Goal: Task Accomplishment & Management: Use online tool/utility

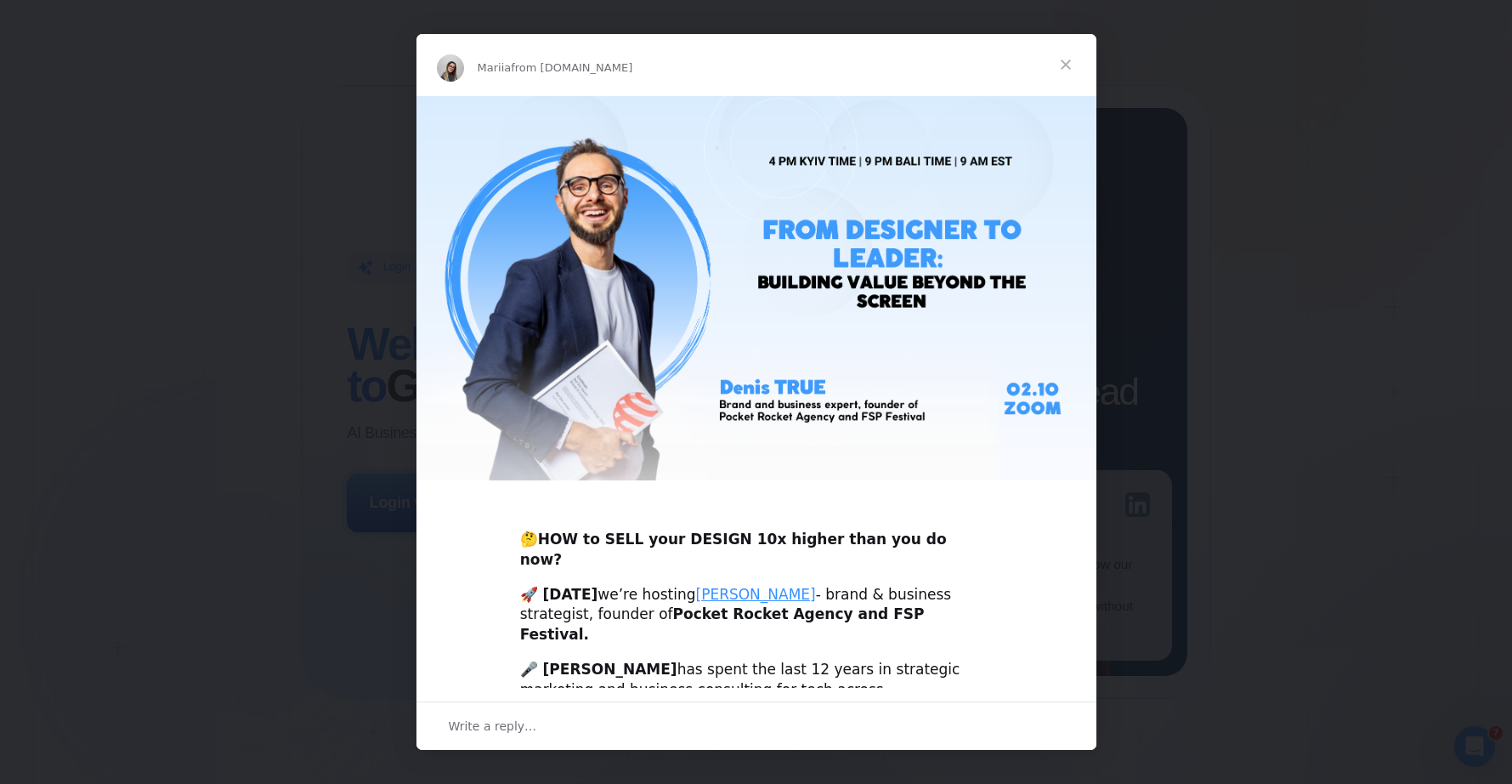
click at [1072, 62] on span "Close" at bounding box center [1066, 65] width 62 height 62
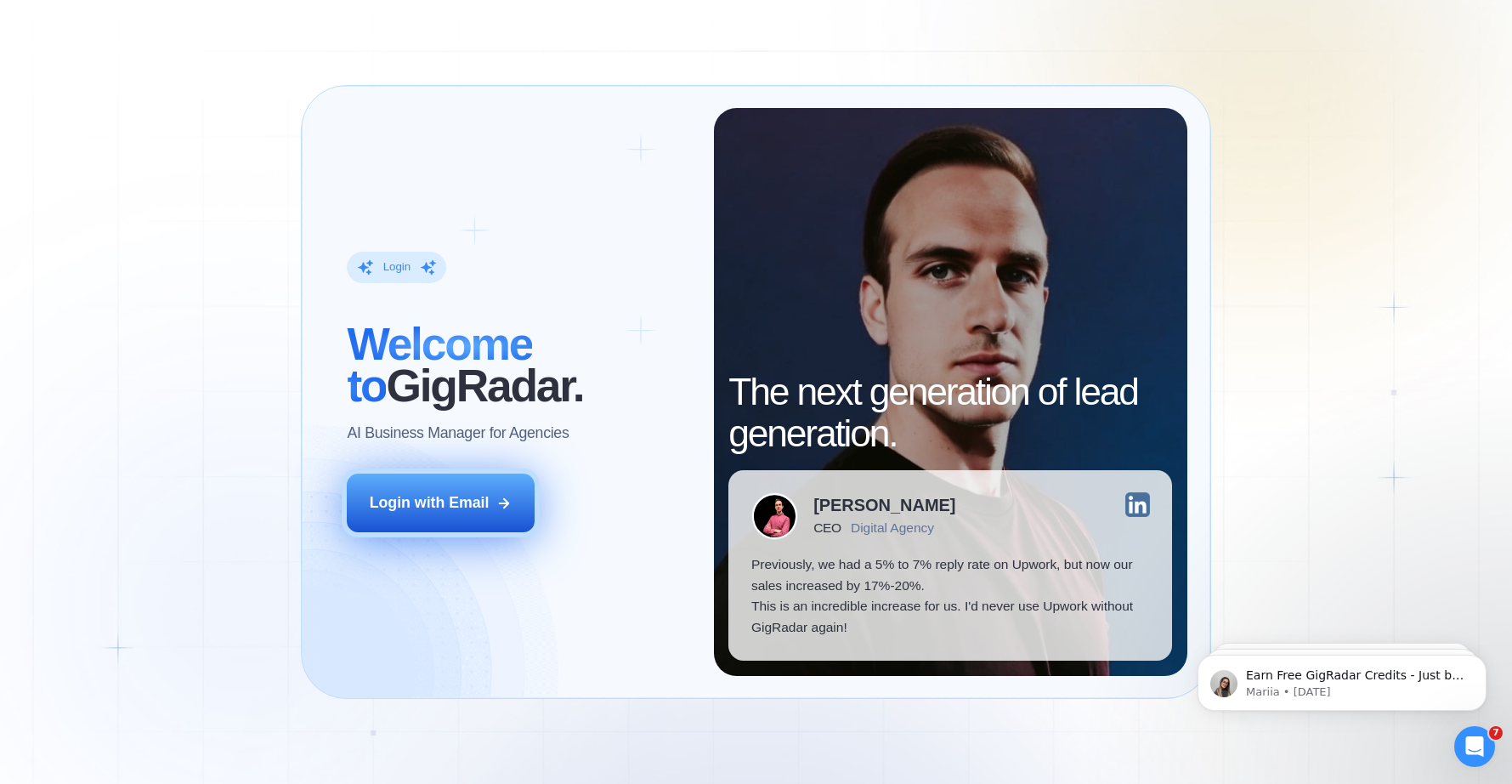
click at [480, 509] on div "Login with Email" at bounding box center [429, 502] width 120 height 20
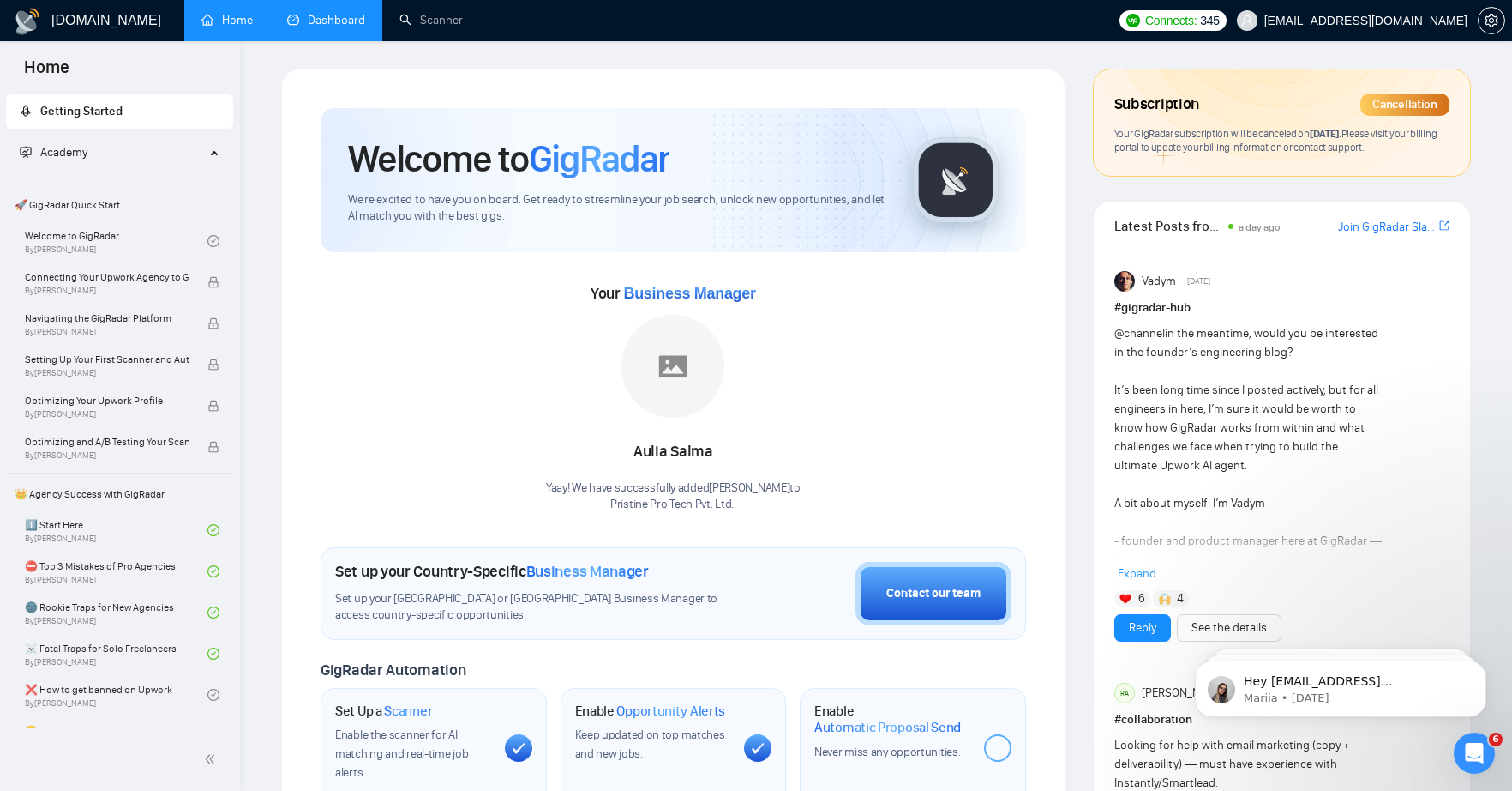
click at [314, 20] on link "Dashboard" at bounding box center [327, 20] width 78 height 14
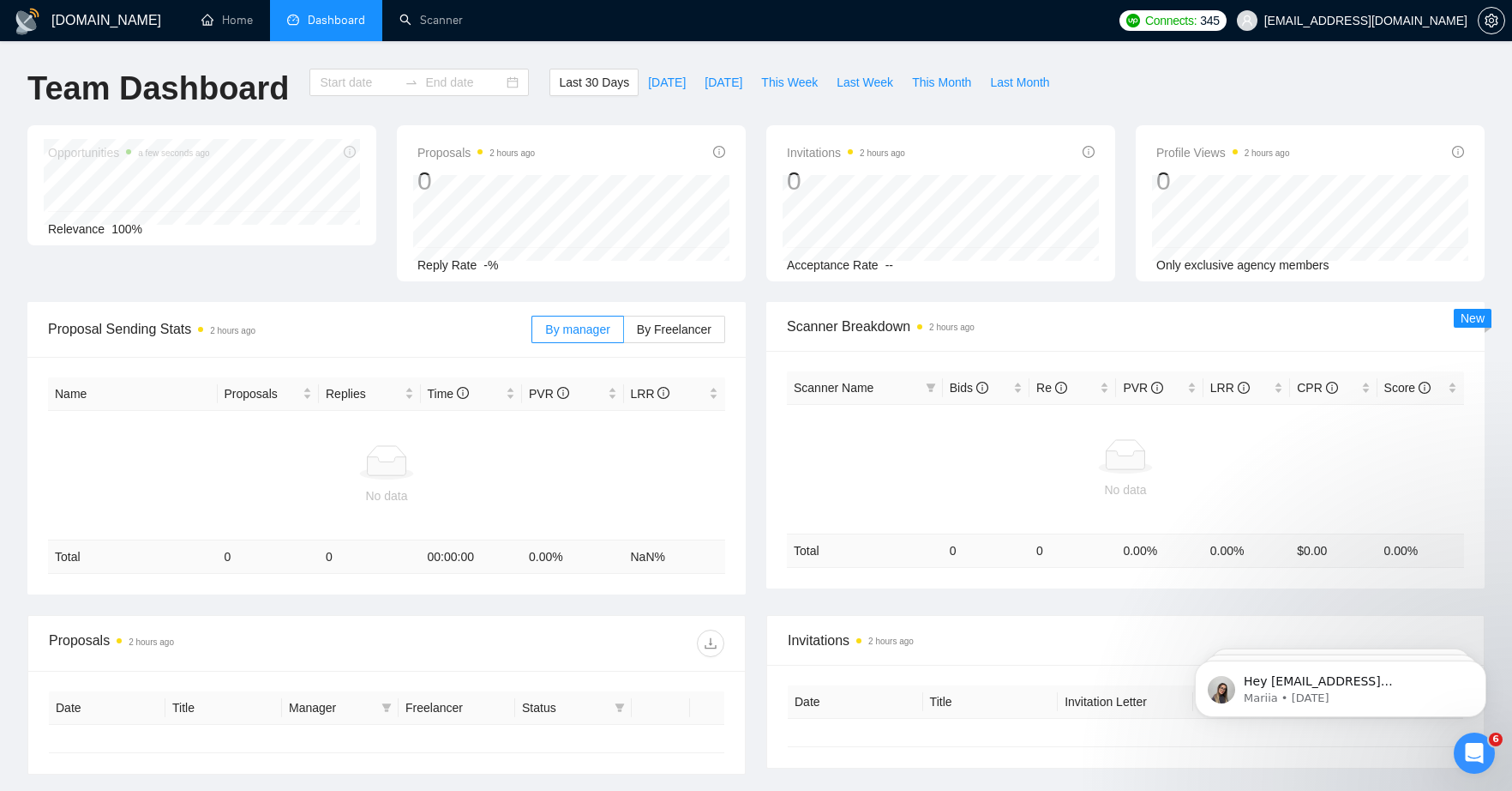
type input "[DATE]"
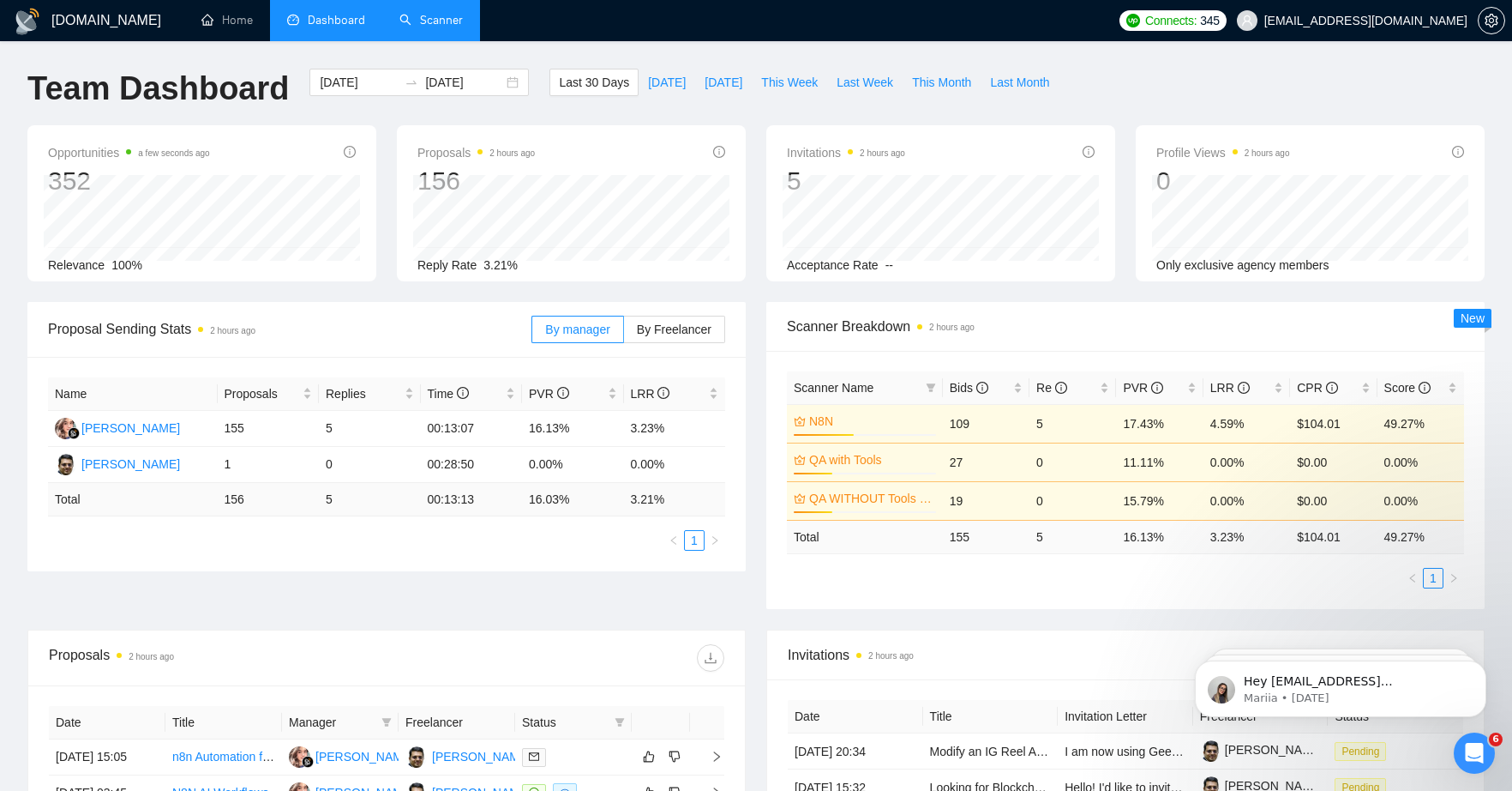
click at [434, 22] on link "Scanner" at bounding box center [430, 20] width 63 height 14
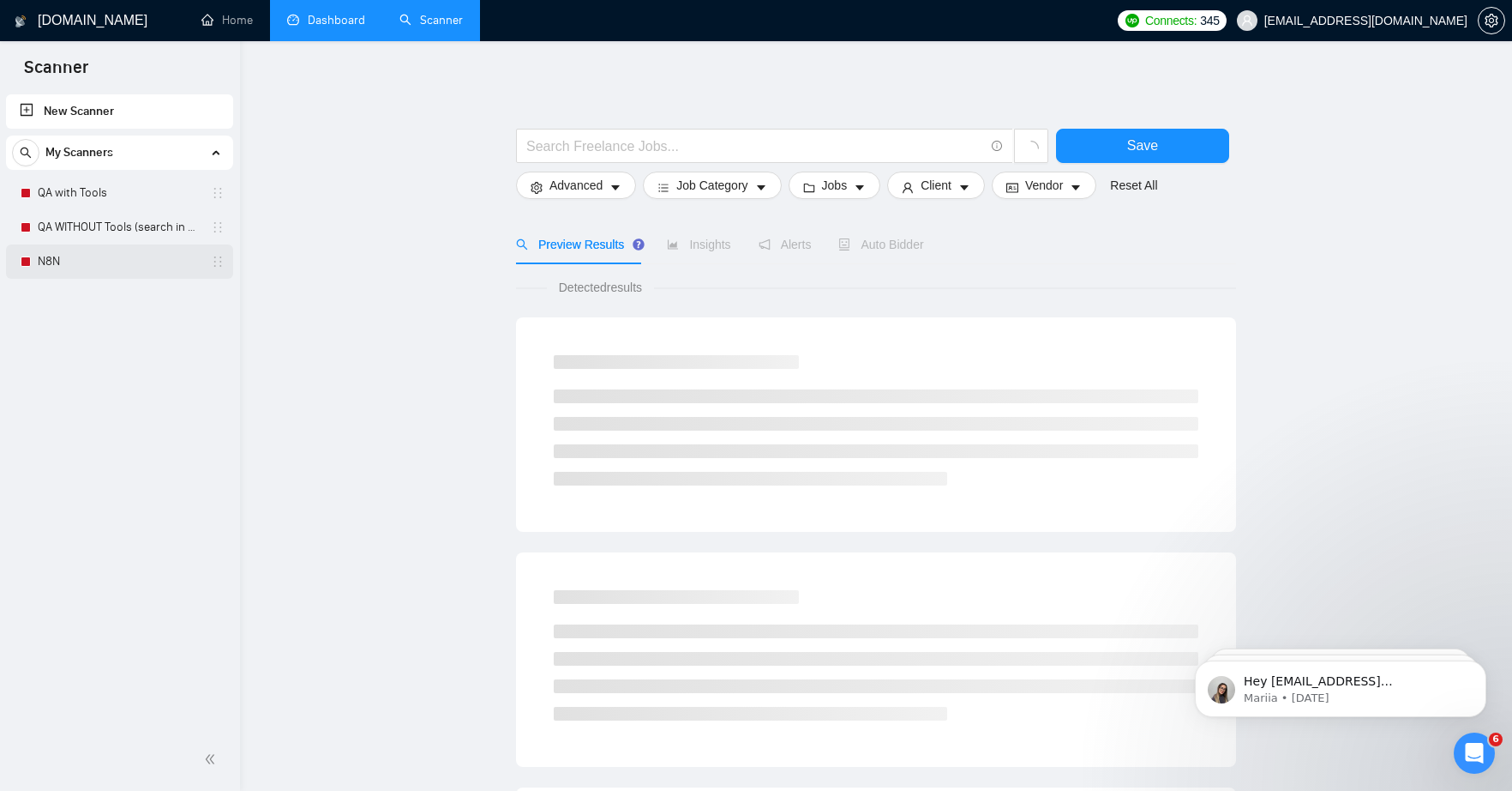
click at [58, 264] on link "N8N" at bounding box center [119, 261] width 163 height 35
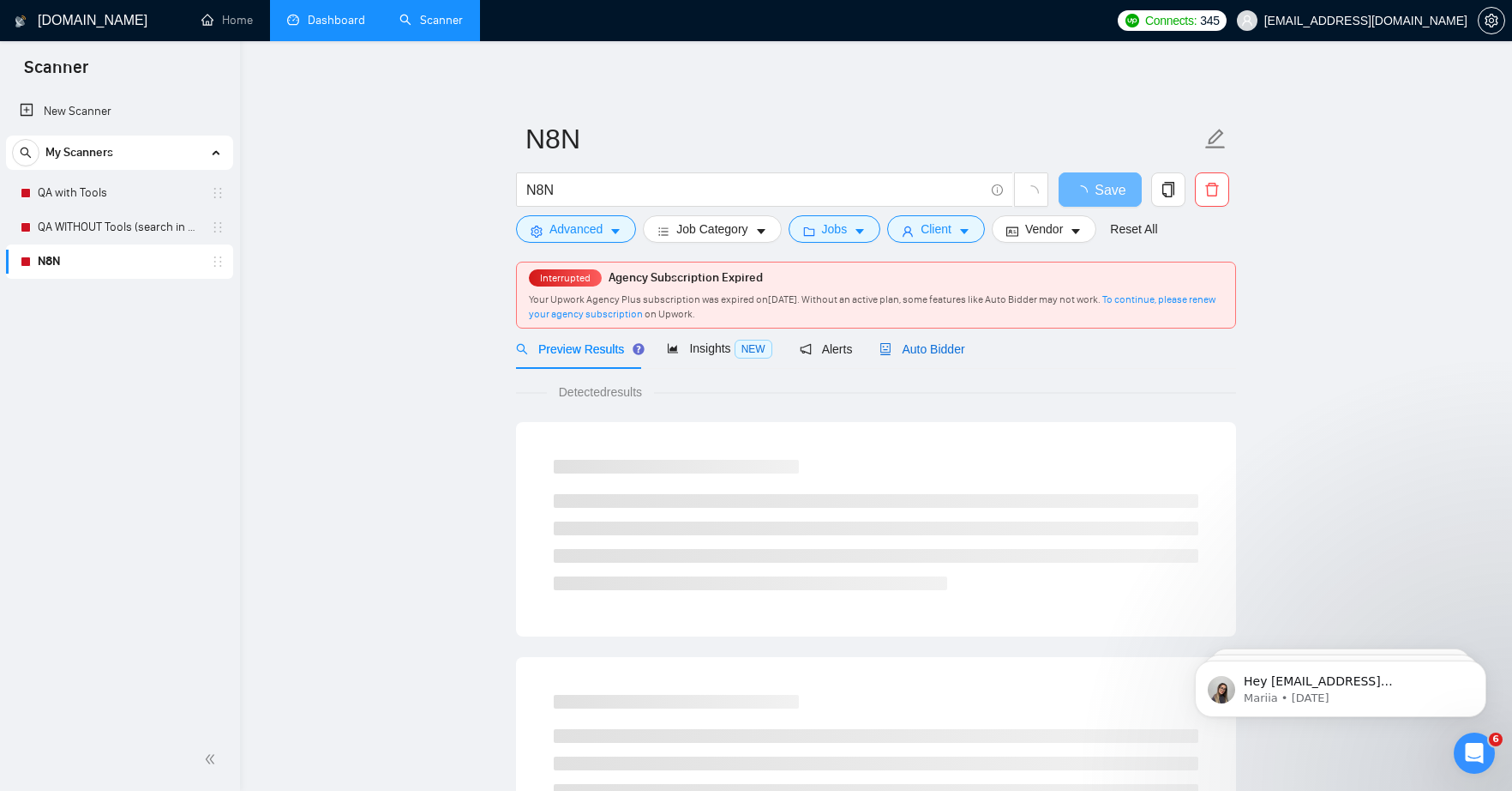
click at [923, 351] on span "Auto Bidder" at bounding box center [922, 348] width 85 height 13
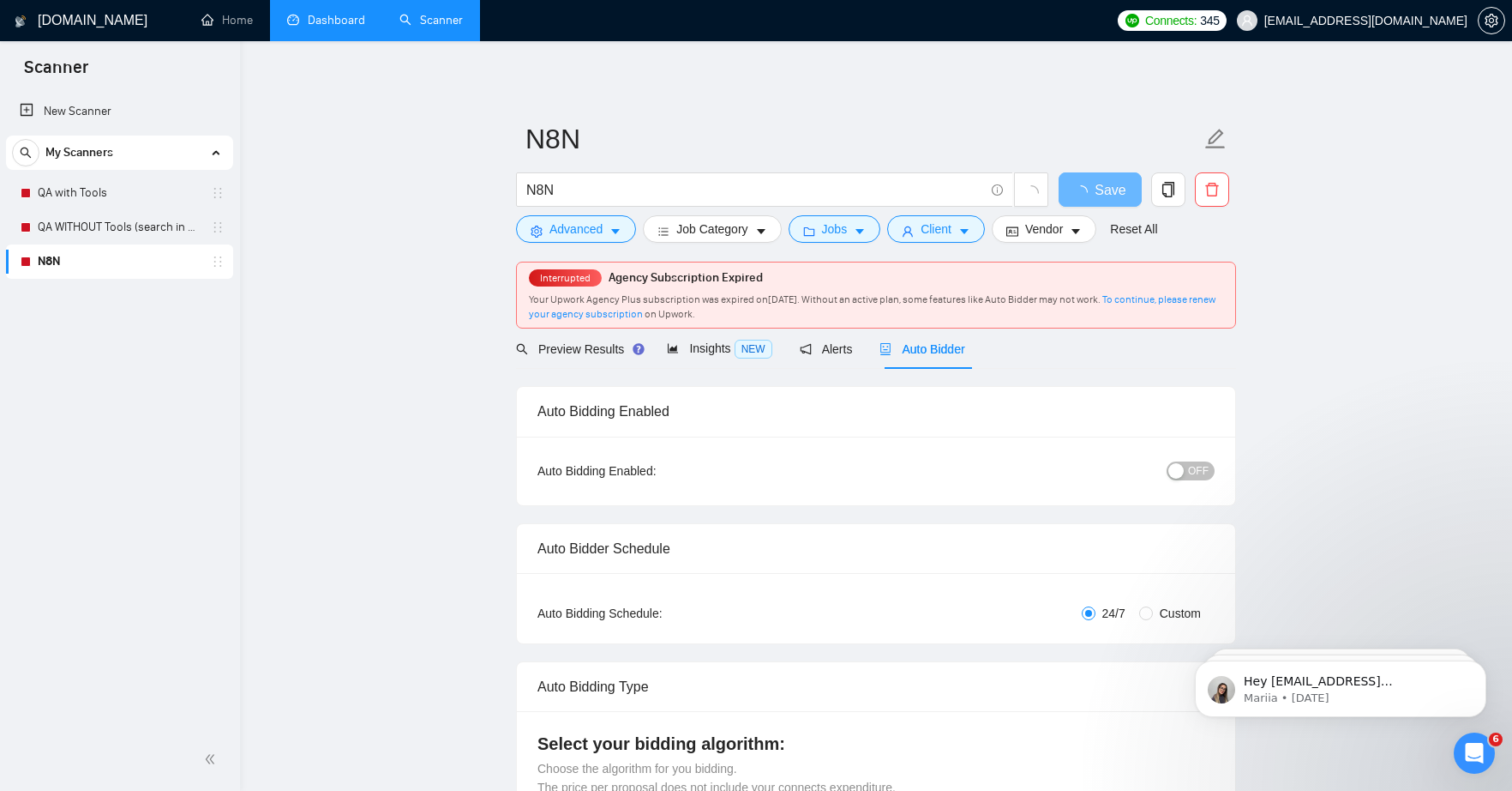
radio input "false"
radio input "true"
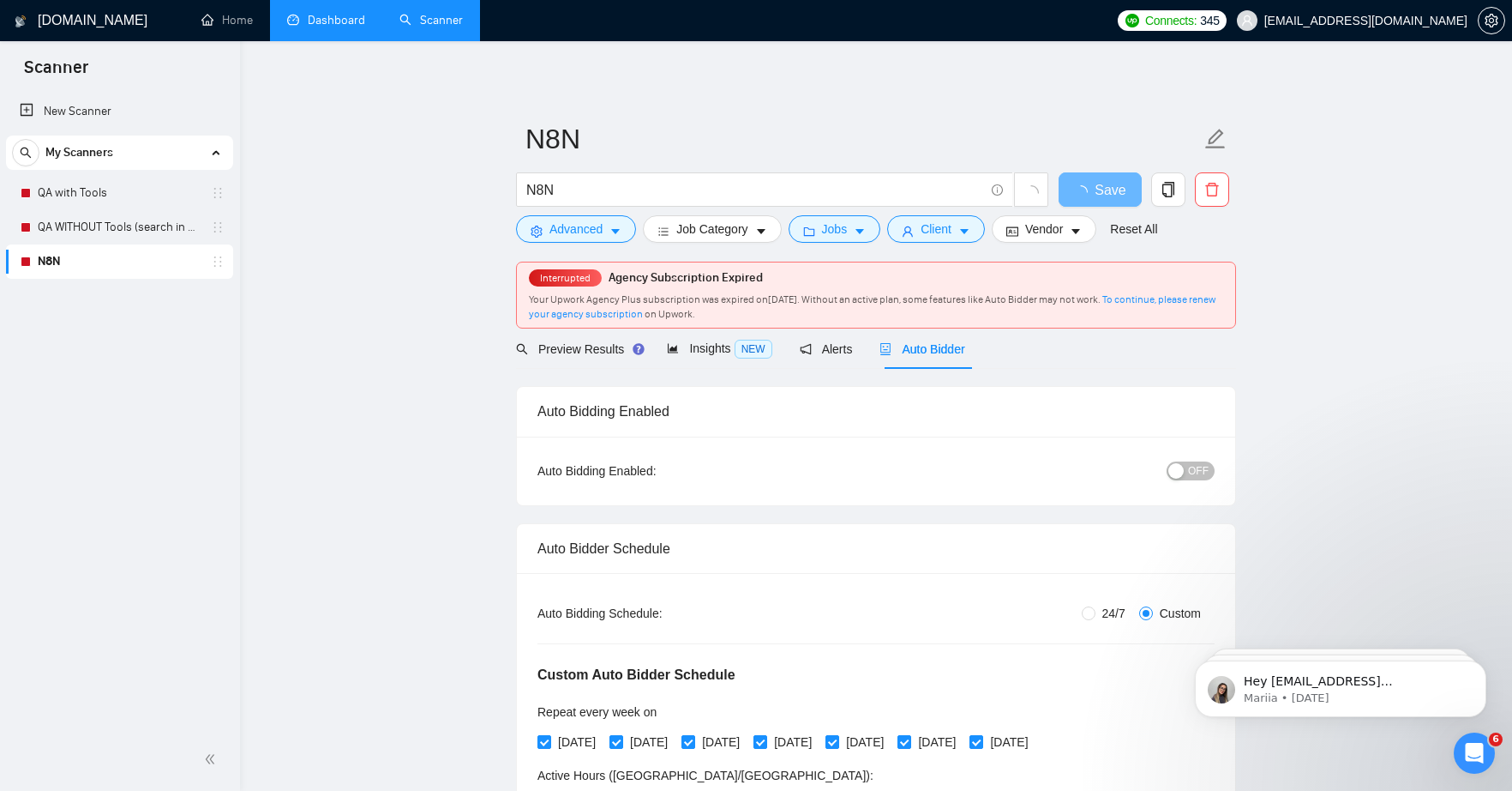
click at [1201, 467] on span "OFF" at bounding box center [1198, 471] width 20 height 19
click at [1116, 350] on div "Preview Results Insights NEW Alerts Auto Bidder" at bounding box center [875, 348] width 720 height 40
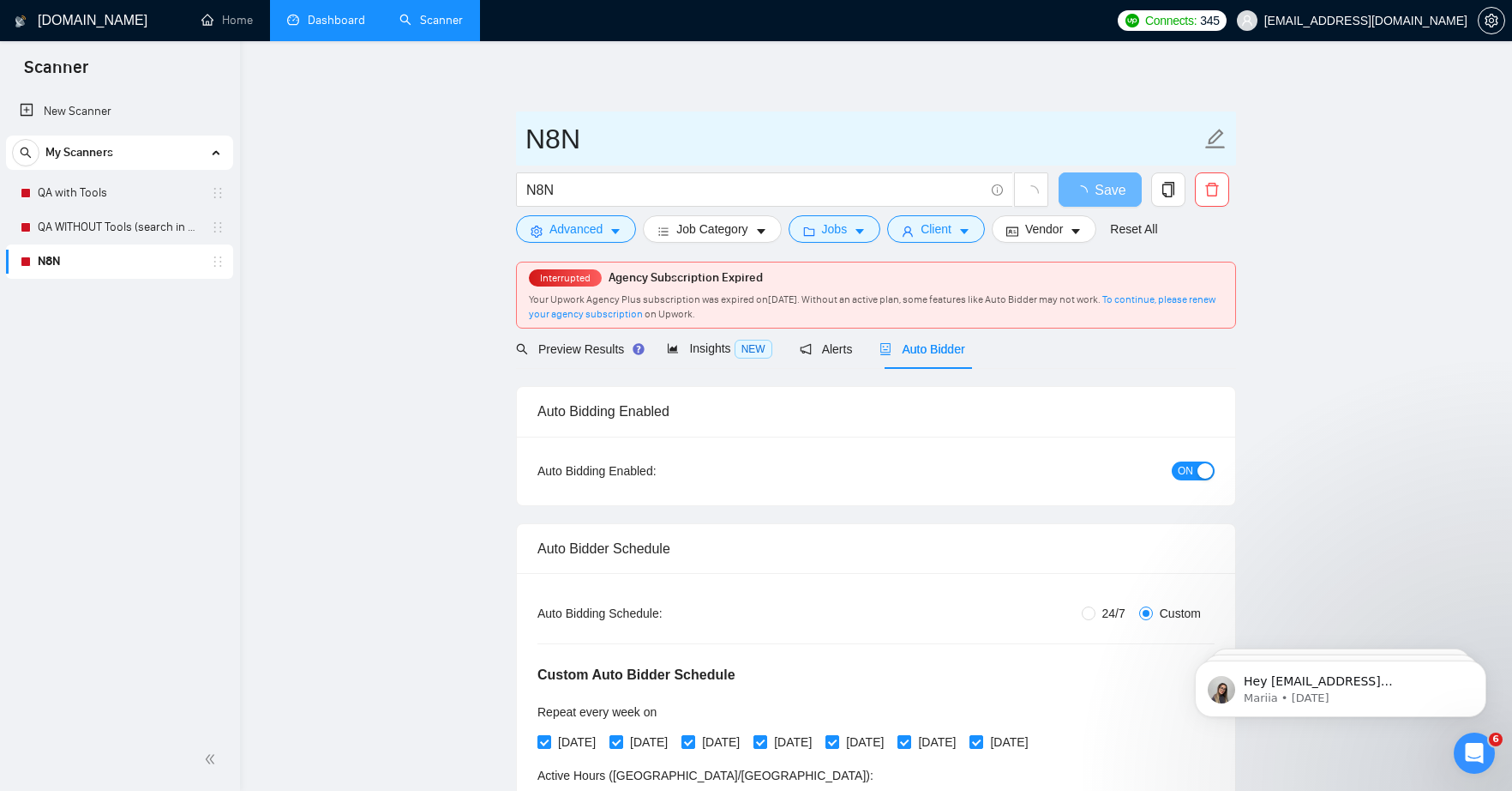
click at [1027, 131] on input "N8N" at bounding box center [862, 138] width 675 height 43
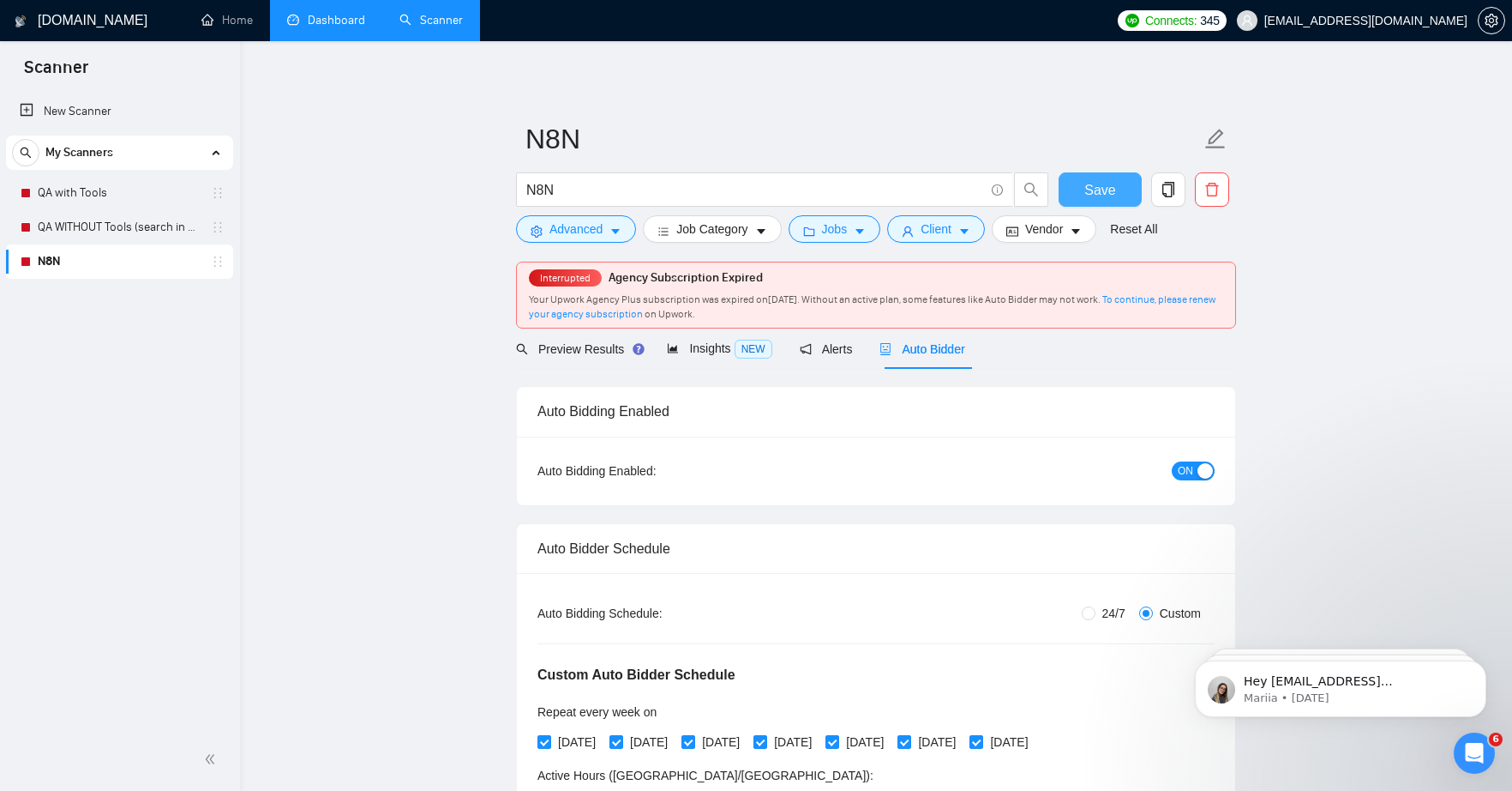
click at [1096, 190] on span "Save" at bounding box center [1099, 190] width 31 height 21
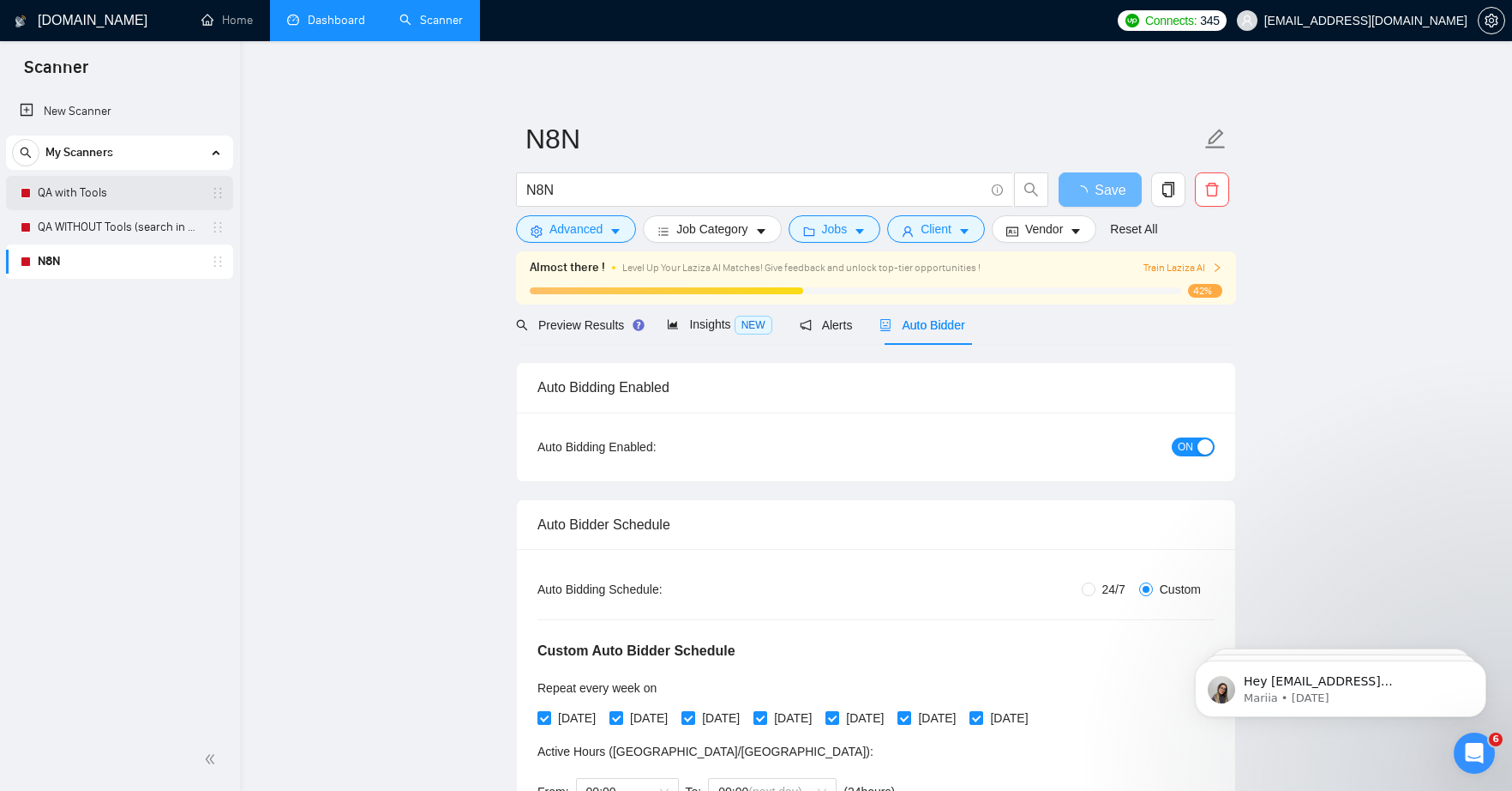
click at [78, 193] on link "QA with Tools" at bounding box center [119, 193] width 163 height 35
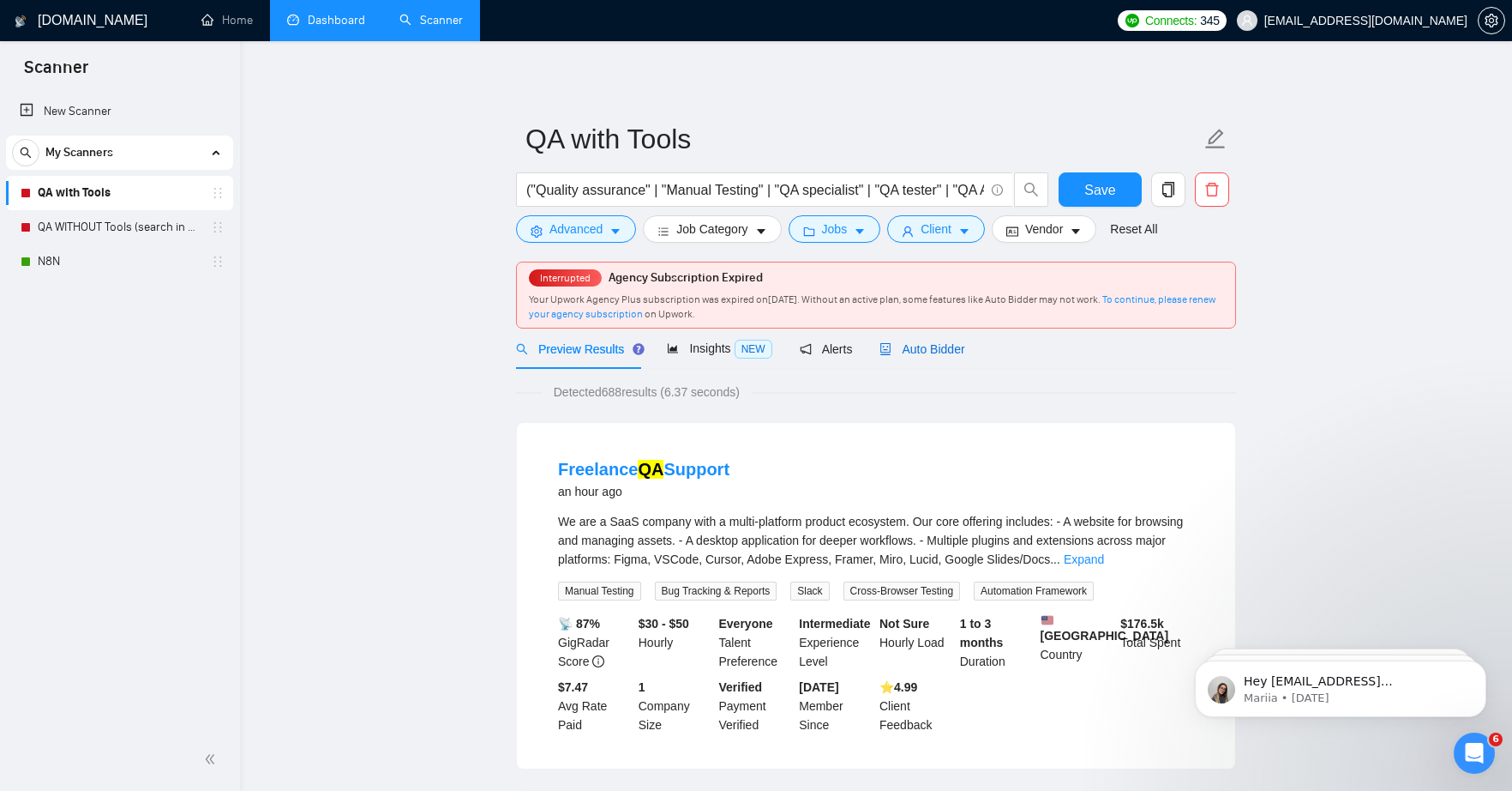
click at [940, 343] on span "Auto Bidder" at bounding box center [922, 348] width 85 height 13
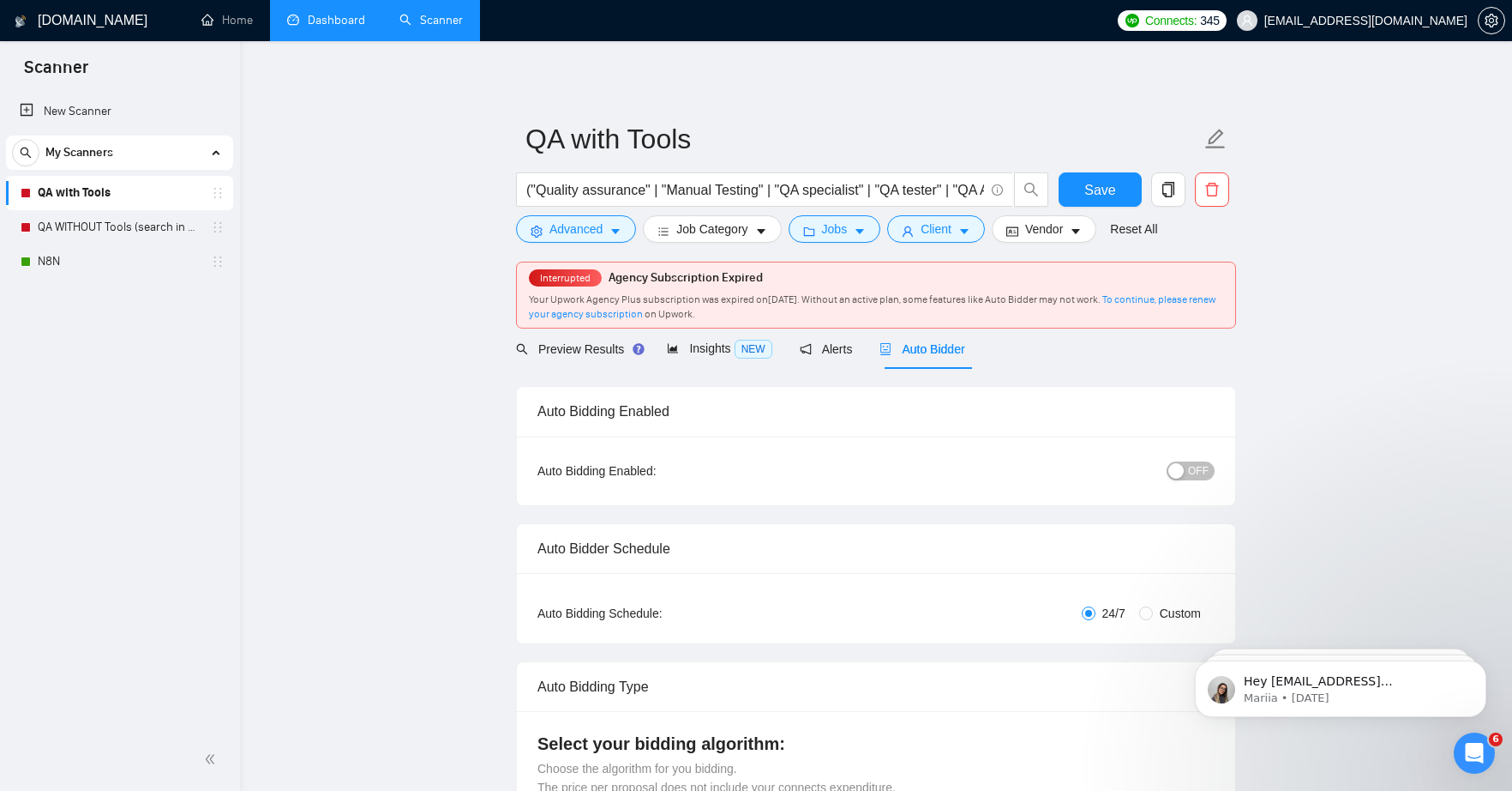
click at [1201, 471] on span "OFF" at bounding box center [1198, 471] width 20 height 19
click at [1107, 189] on span "Save" at bounding box center [1099, 190] width 31 height 21
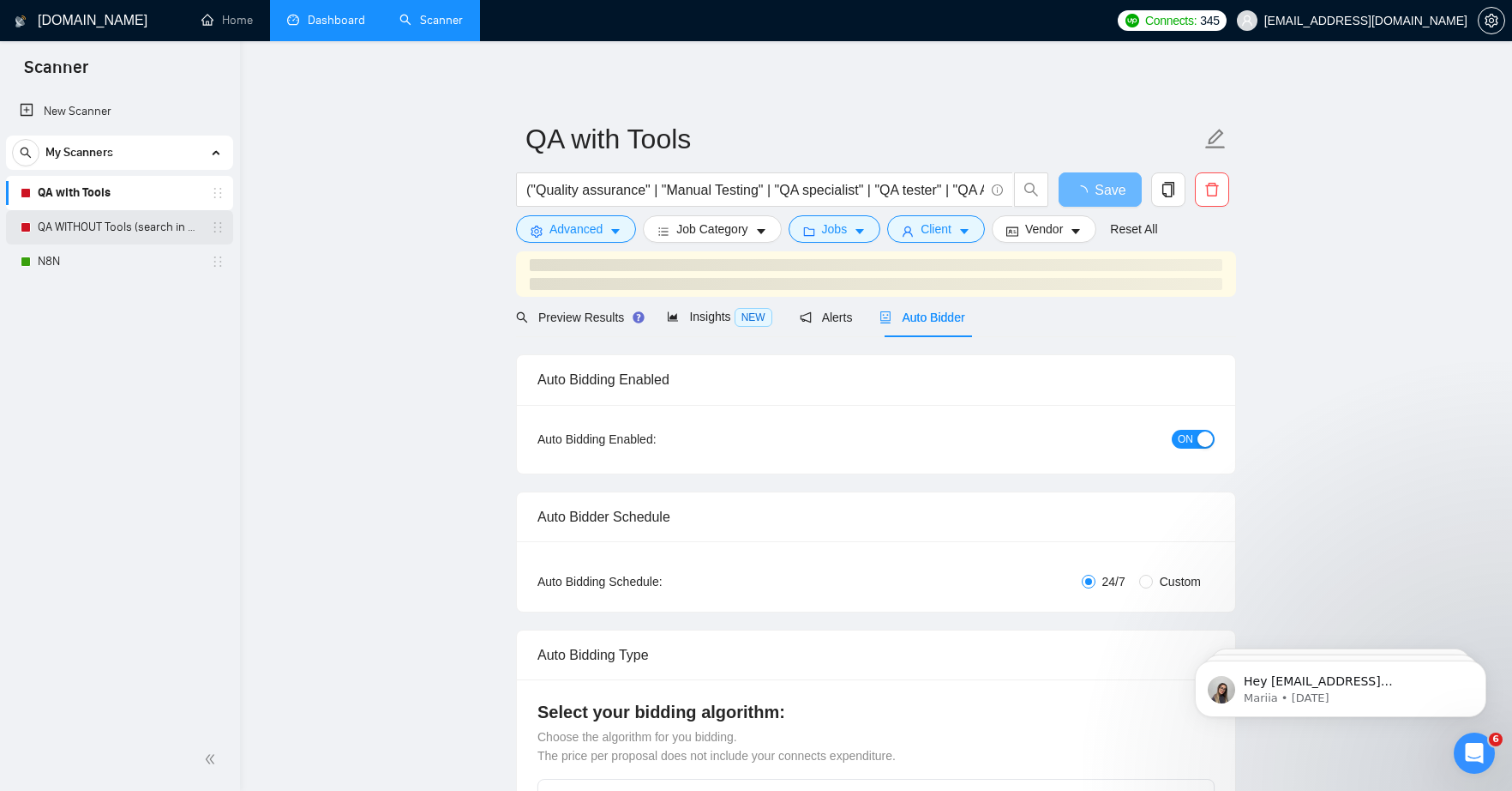
click at [137, 229] on link "QA WITHOUT Tools (search in Titles)" at bounding box center [119, 227] width 163 height 35
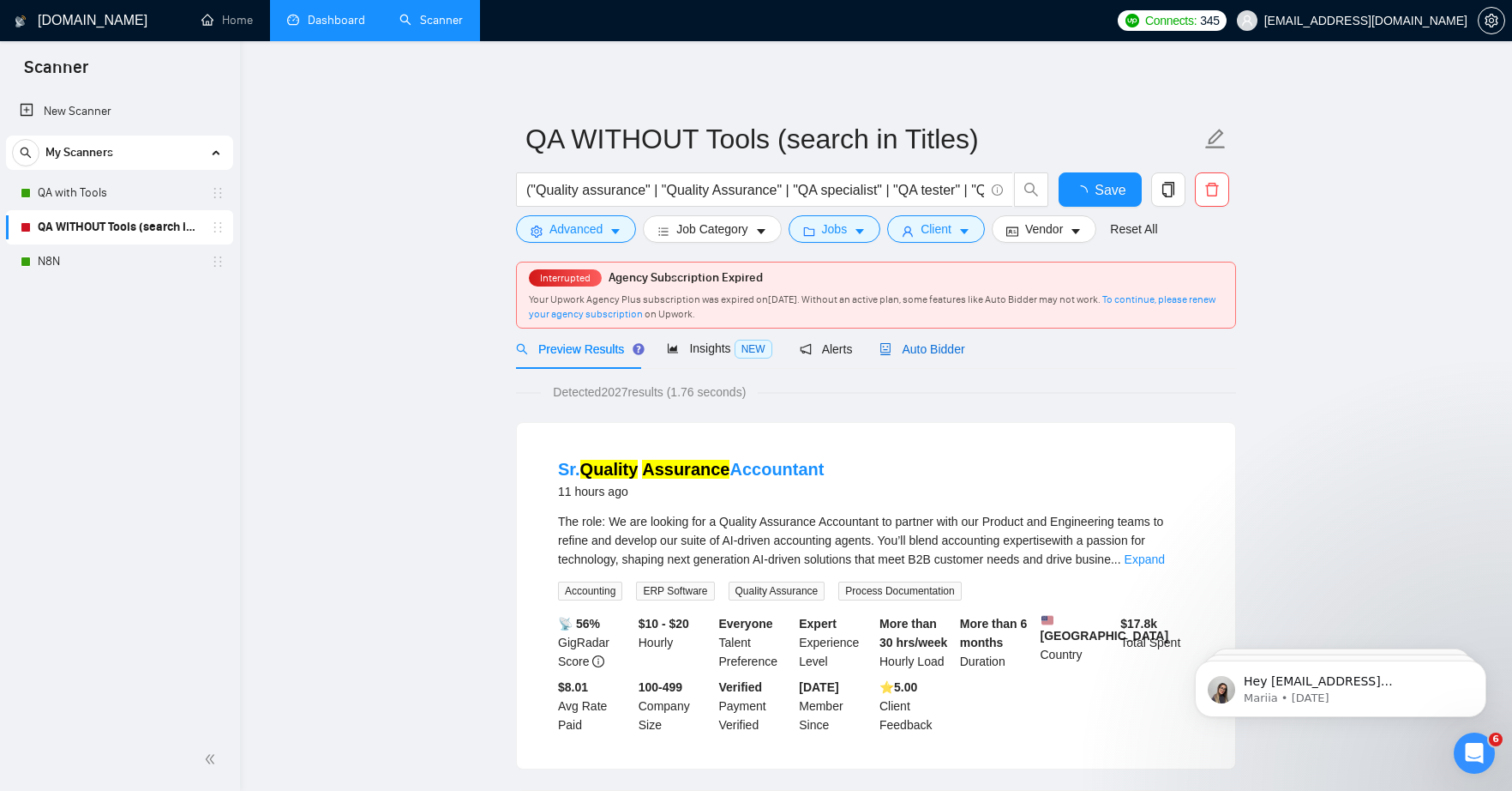
click at [905, 357] on div "Auto Bidder" at bounding box center [922, 348] width 85 height 19
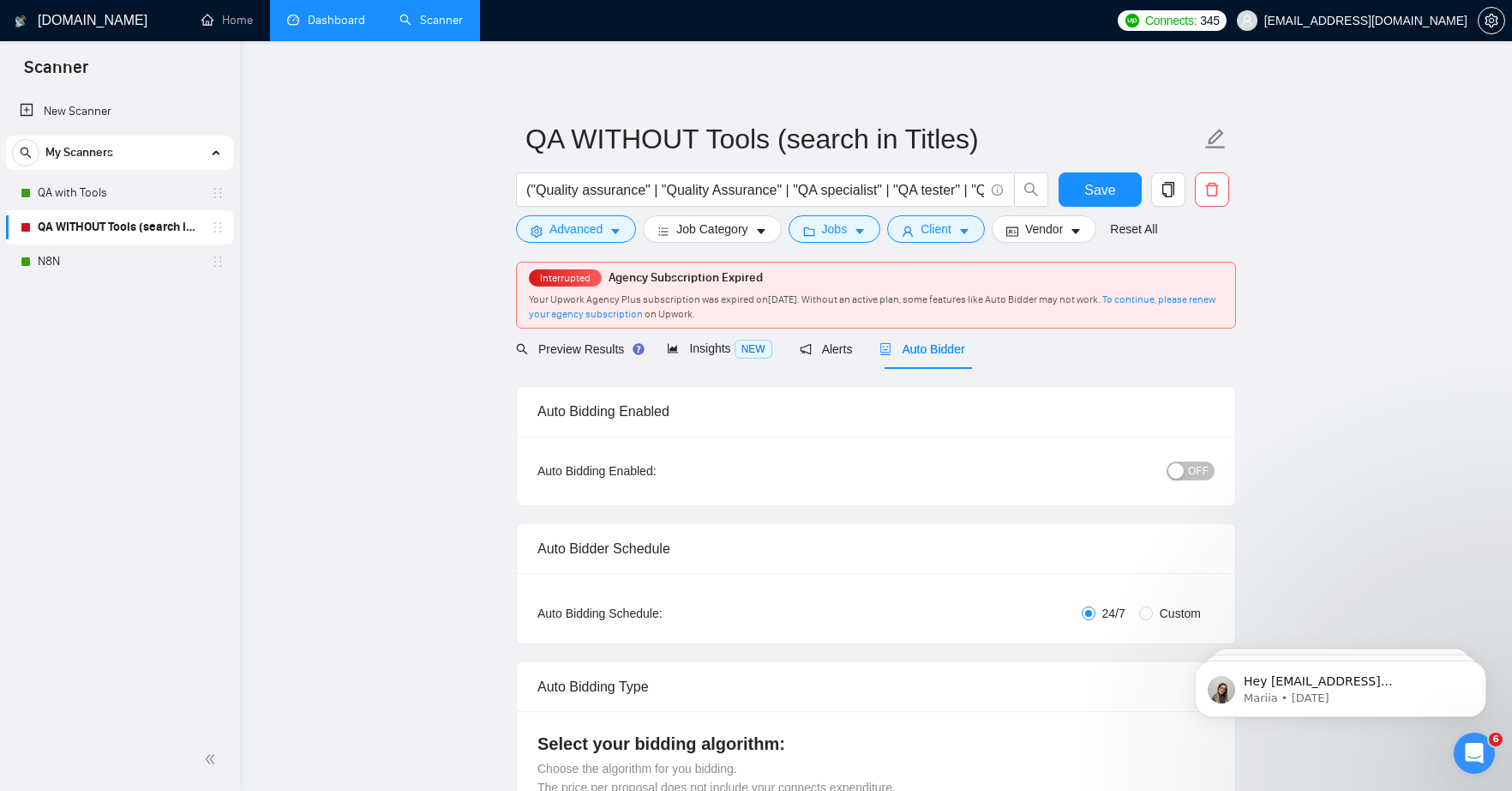
radio input "false"
radio input "true"
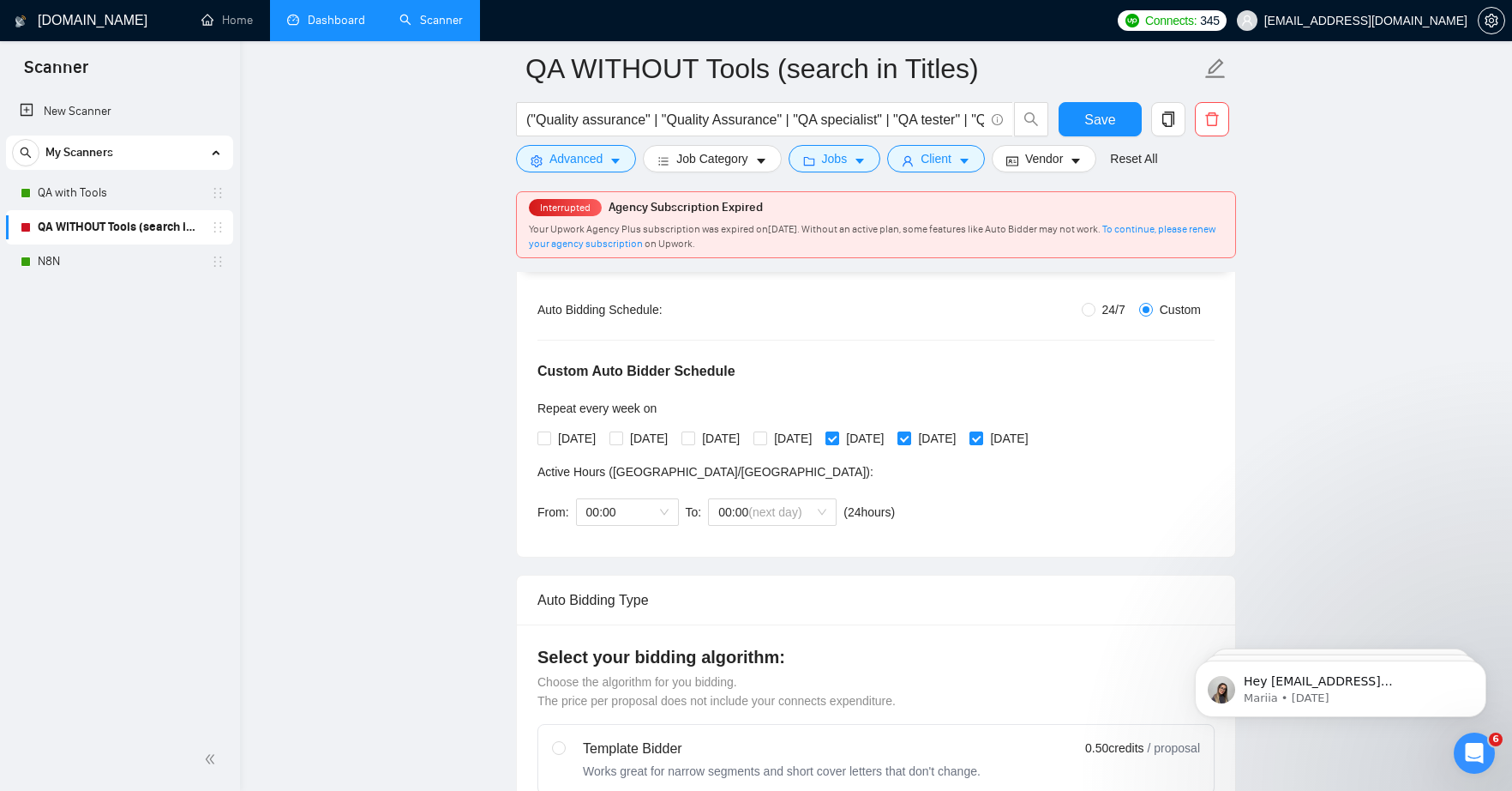
scroll to position [314, 0]
click at [541, 441] on input "[DATE]" at bounding box center [544, 440] width 12 height 12
checkbox input "true"
click at [618, 439] on input "[DATE]" at bounding box center [616, 440] width 12 height 12
checkbox input "true"
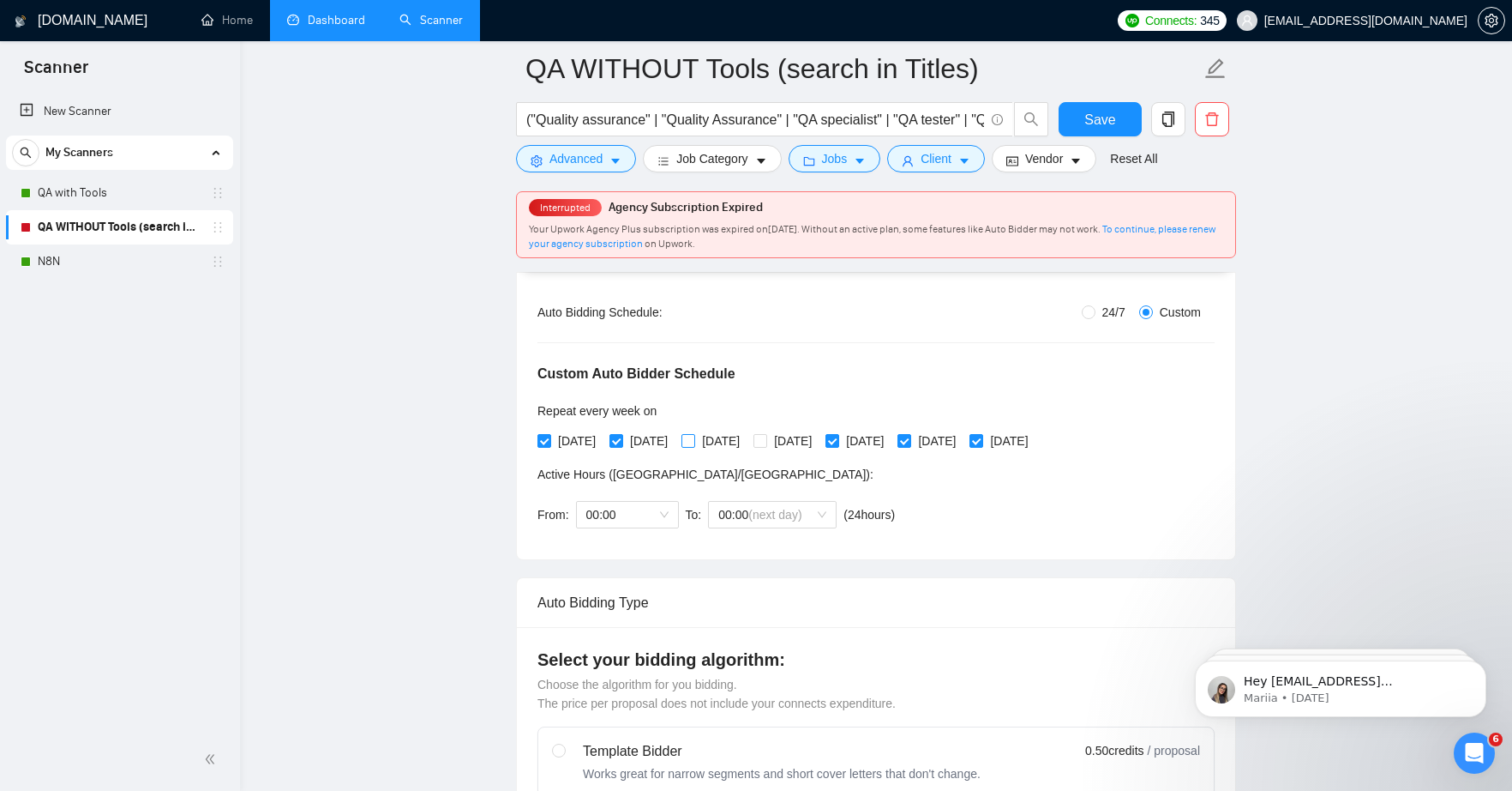
click at [712, 437] on span "[DATE]" at bounding box center [721, 440] width 51 height 19
click at [693, 437] on input "[DATE]" at bounding box center [688, 440] width 12 height 12
checkbox input "true"
click at [766, 439] on input "[DATE]" at bounding box center [760, 440] width 12 height 12
checkbox input "true"
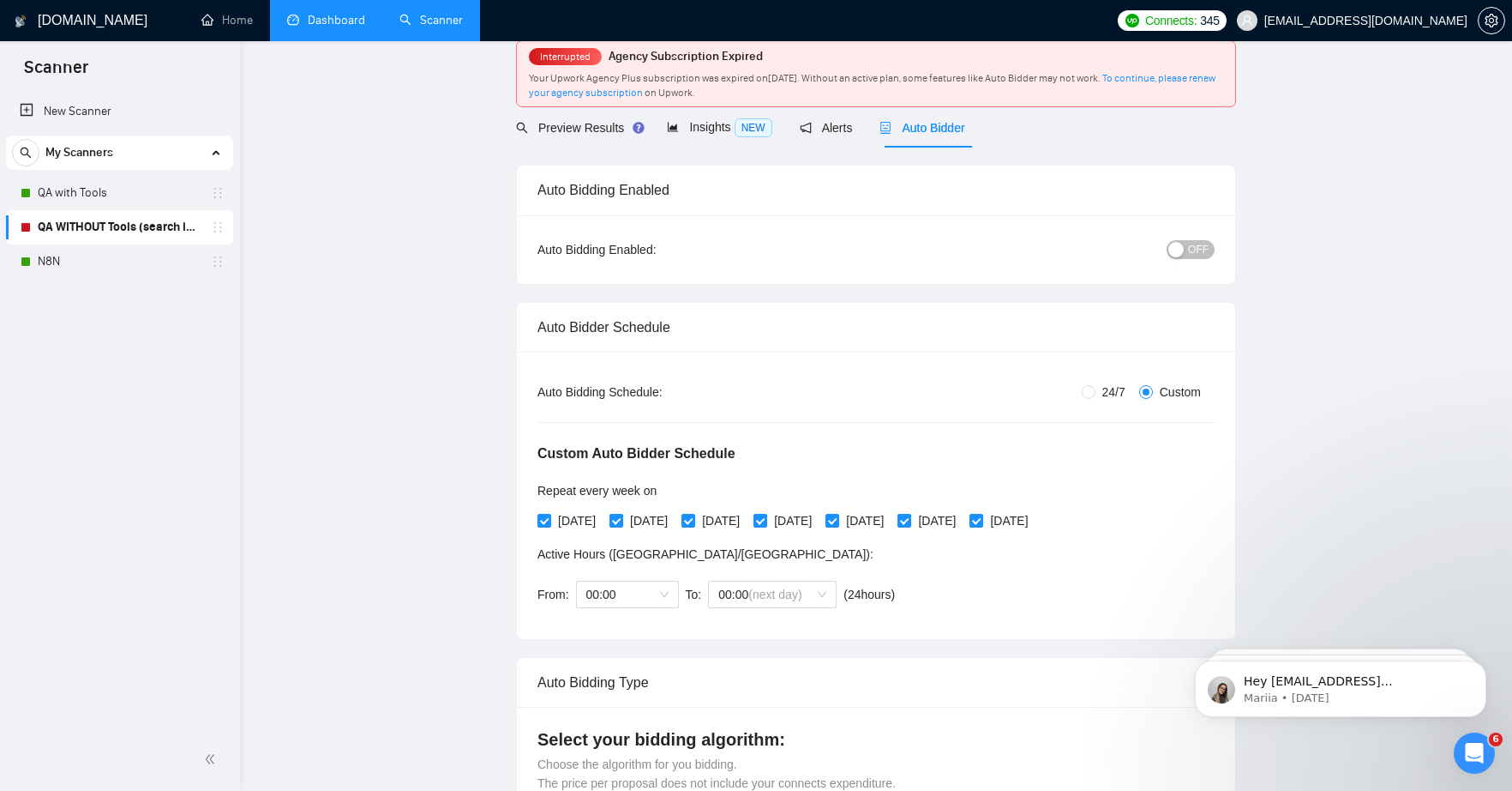
scroll to position [27, 0]
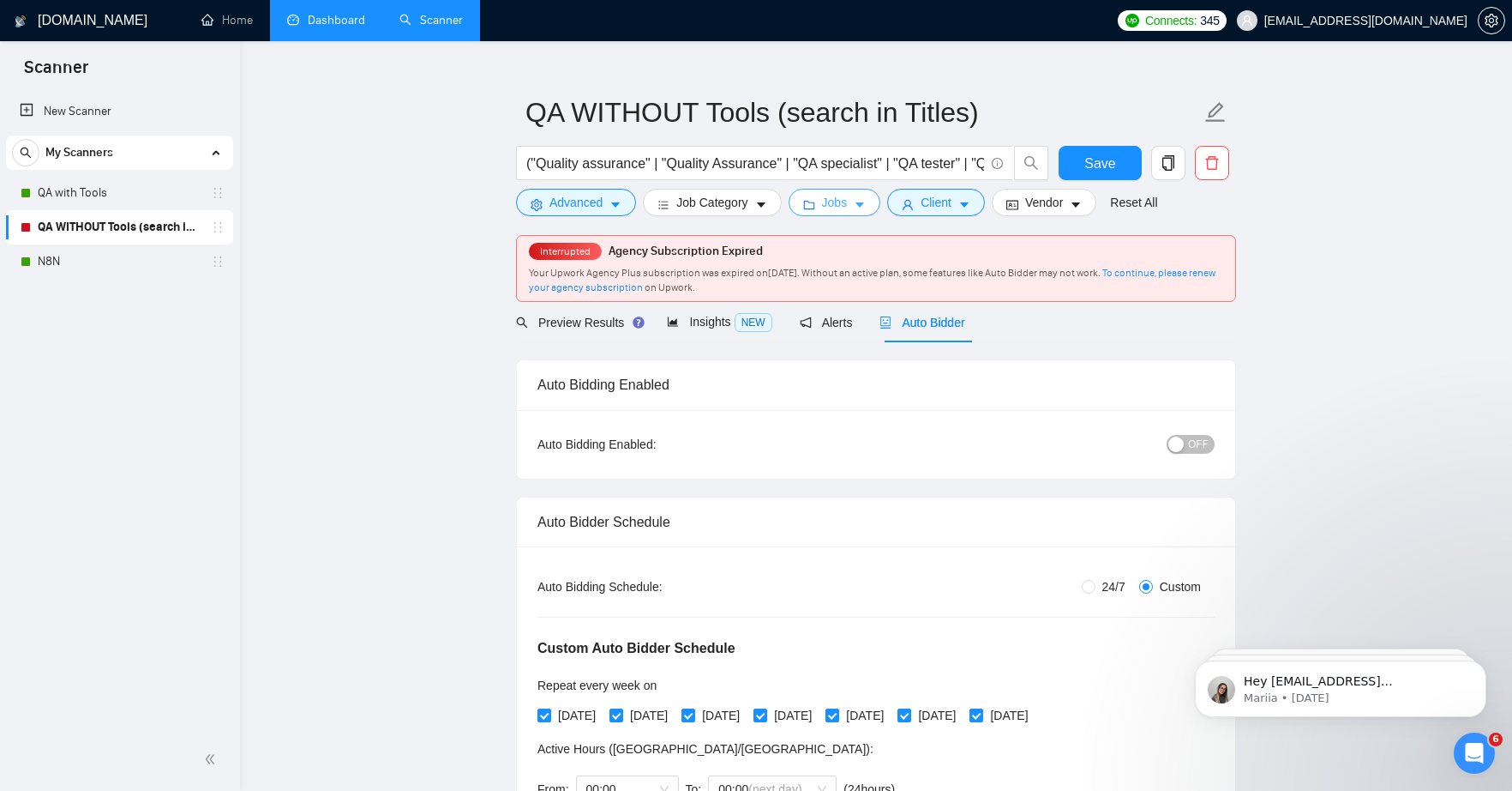
click at [841, 207] on span "Jobs" at bounding box center [834, 202] width 26 height 19
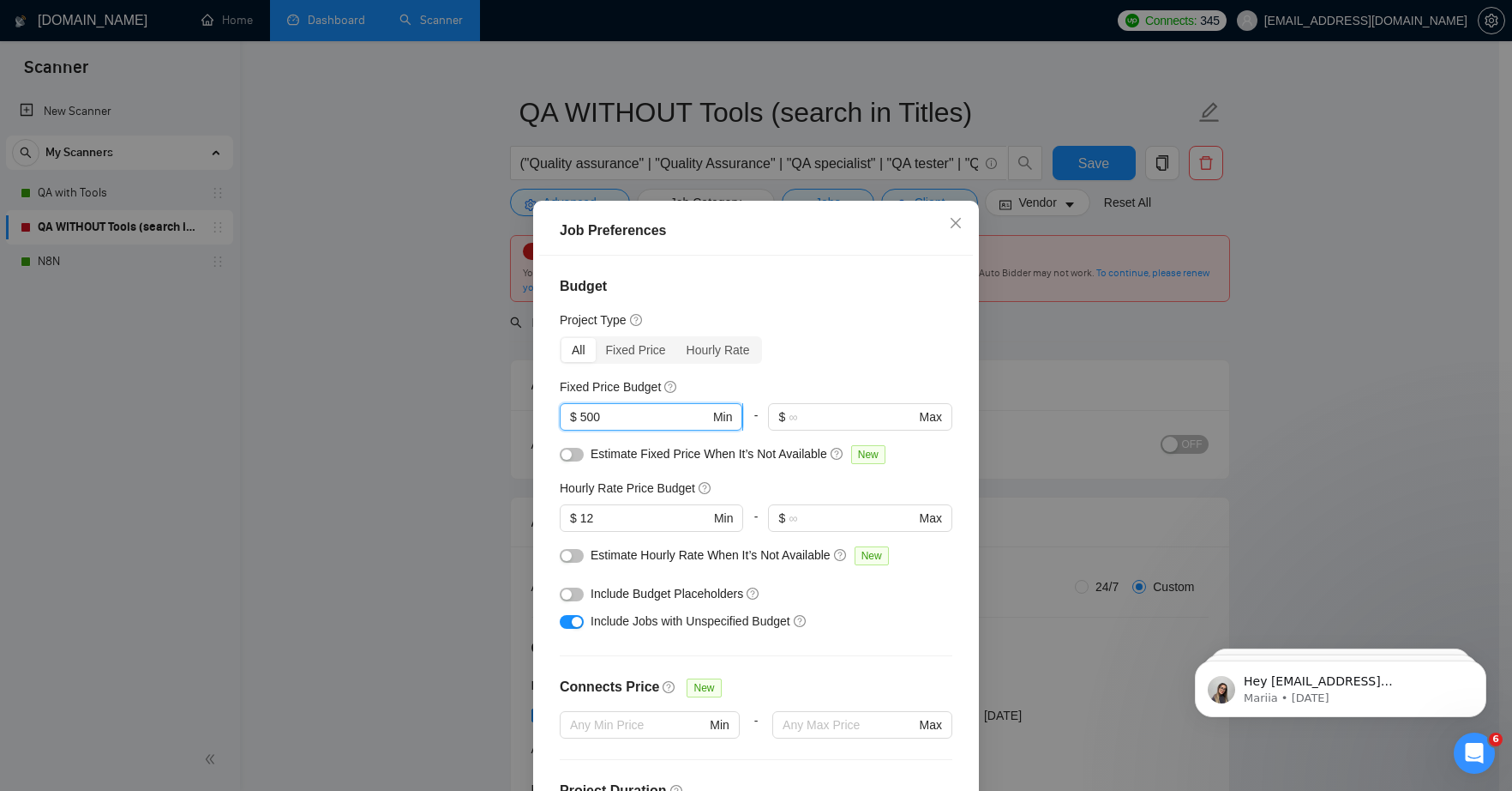
click at [583, 417] on input "500" at bounding box center [645, 416] width 130 height 19
type input "1000"
drag, startPoint x: 576, startPoint y: 517, endPoint x: 590, endPoint y: 518, distance: 14.0
click at [590, 518] on input "12" at bounding box center [645, 518] width 130 height 19
type input "18"
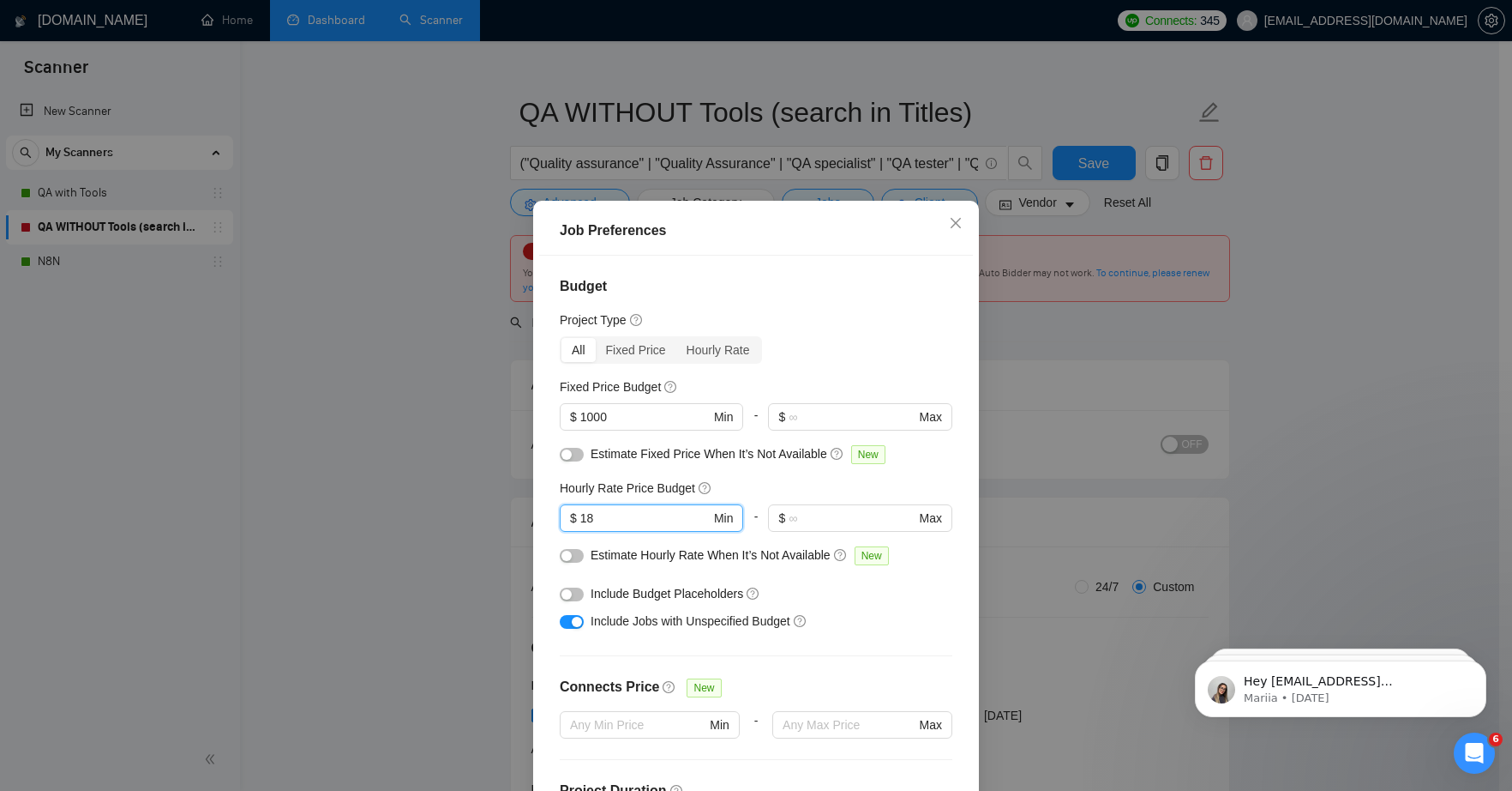
click at [539, 498] on div "Budget Project Type All Fixed Price Hourly Rate Fixed Price Budget $ 1000 Min -…" at bounding box center [756, 532] width 434 height 553
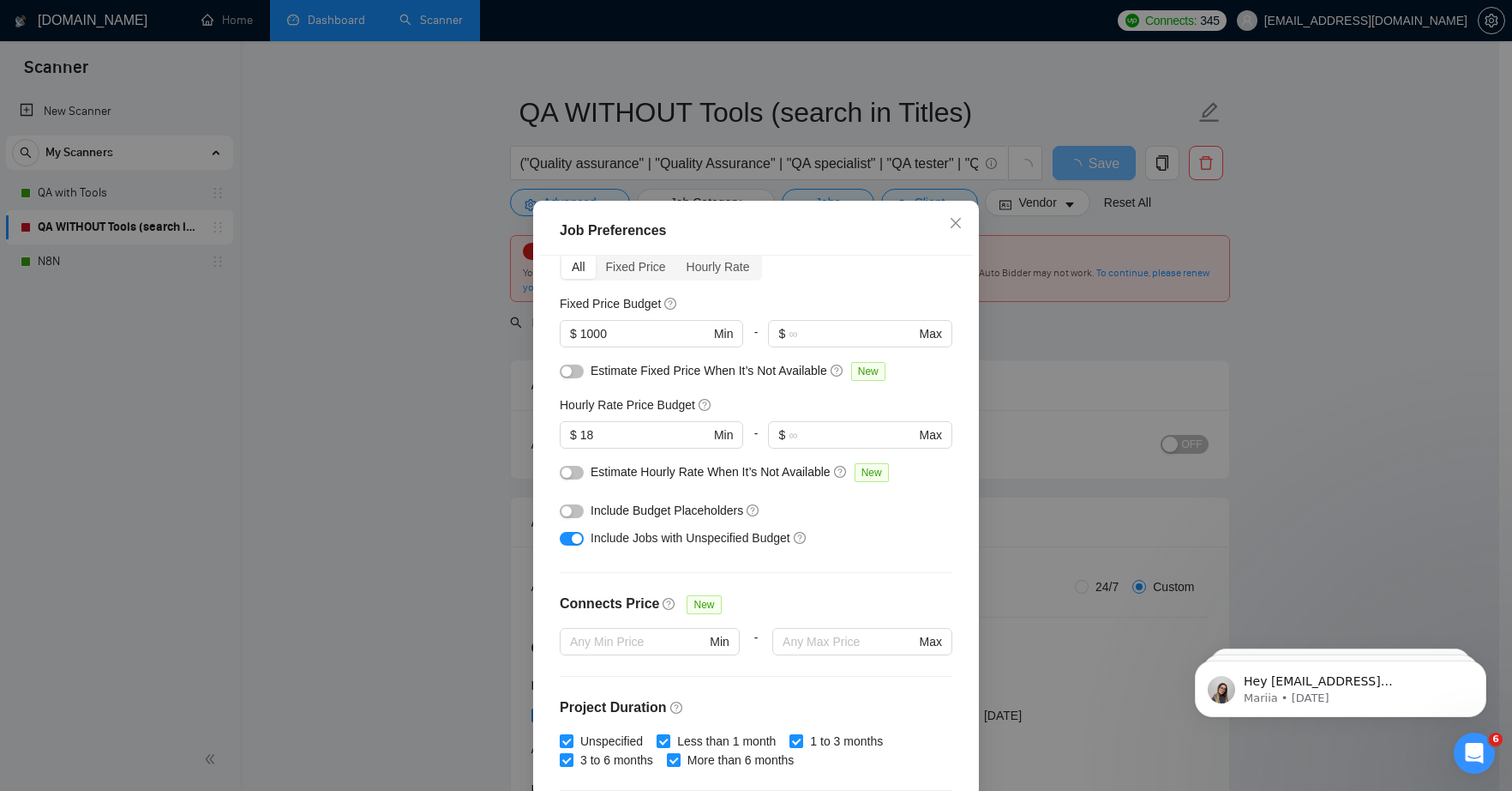
scroll to position [221, 0]
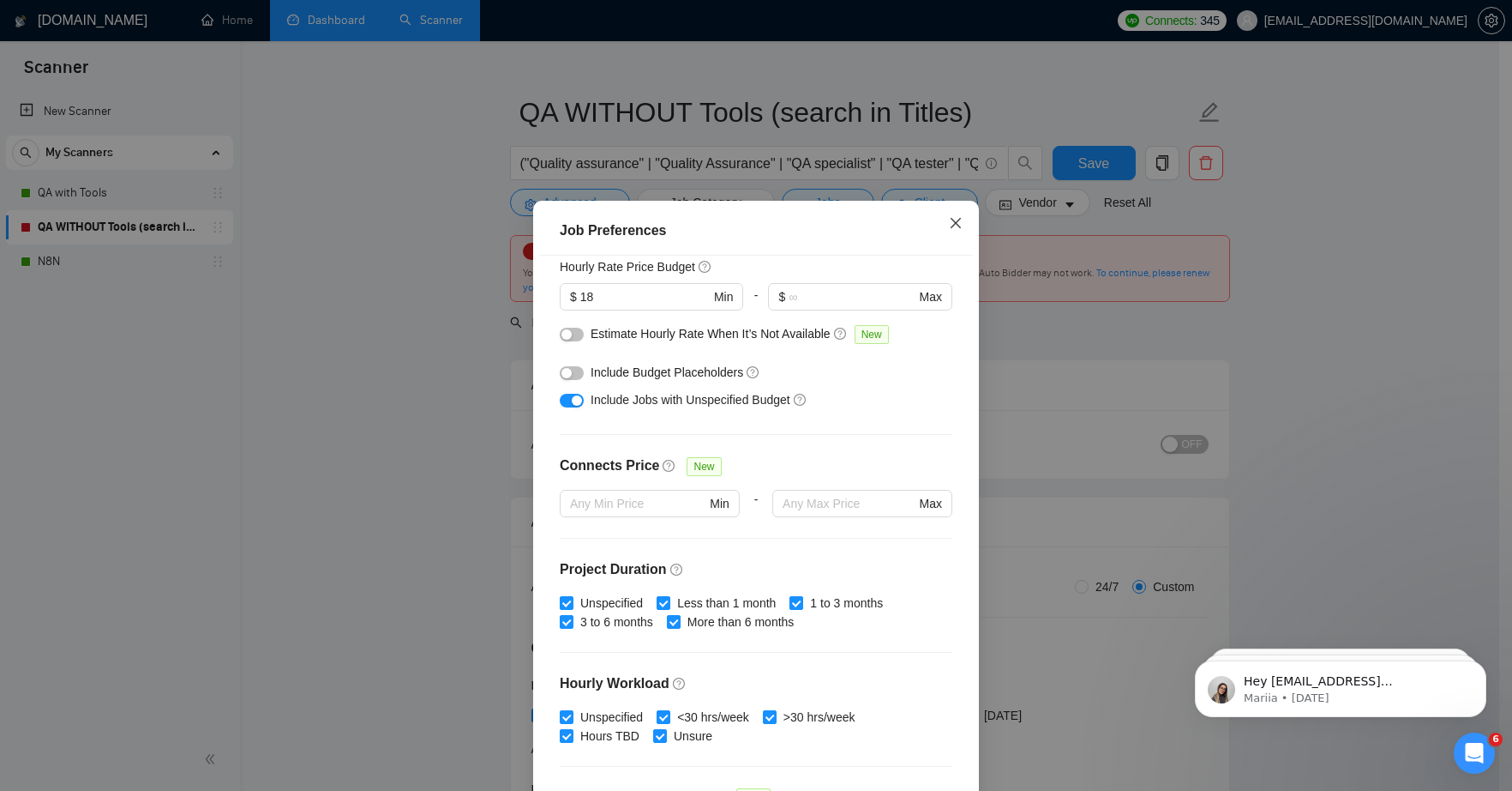
click at [949, 223] on icon "close" at bounding box center [955, 222] width 13 height 13
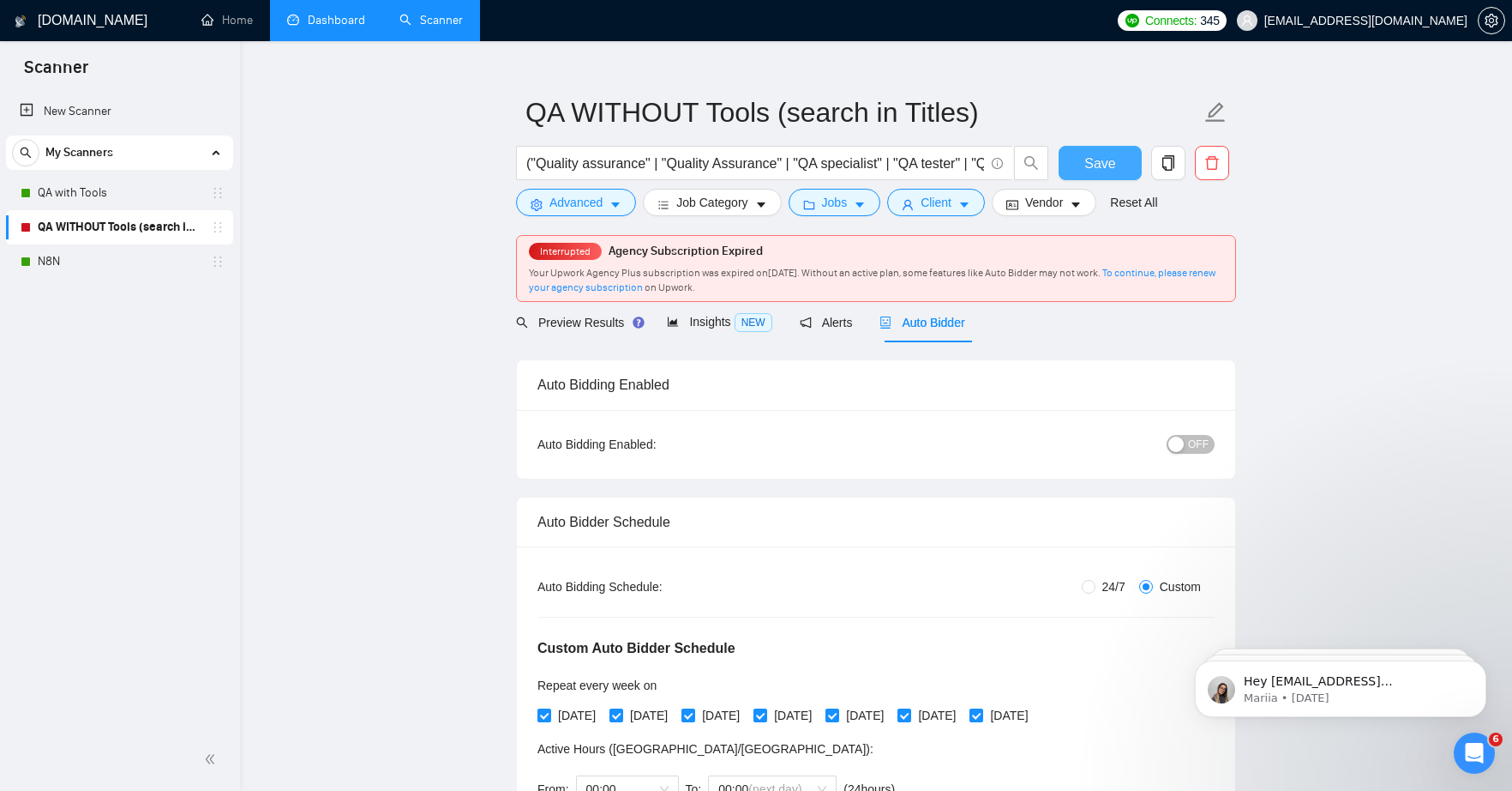
click at [1107, 169] on span "Save" at bounding box center [1099, 163] width 31 height 21
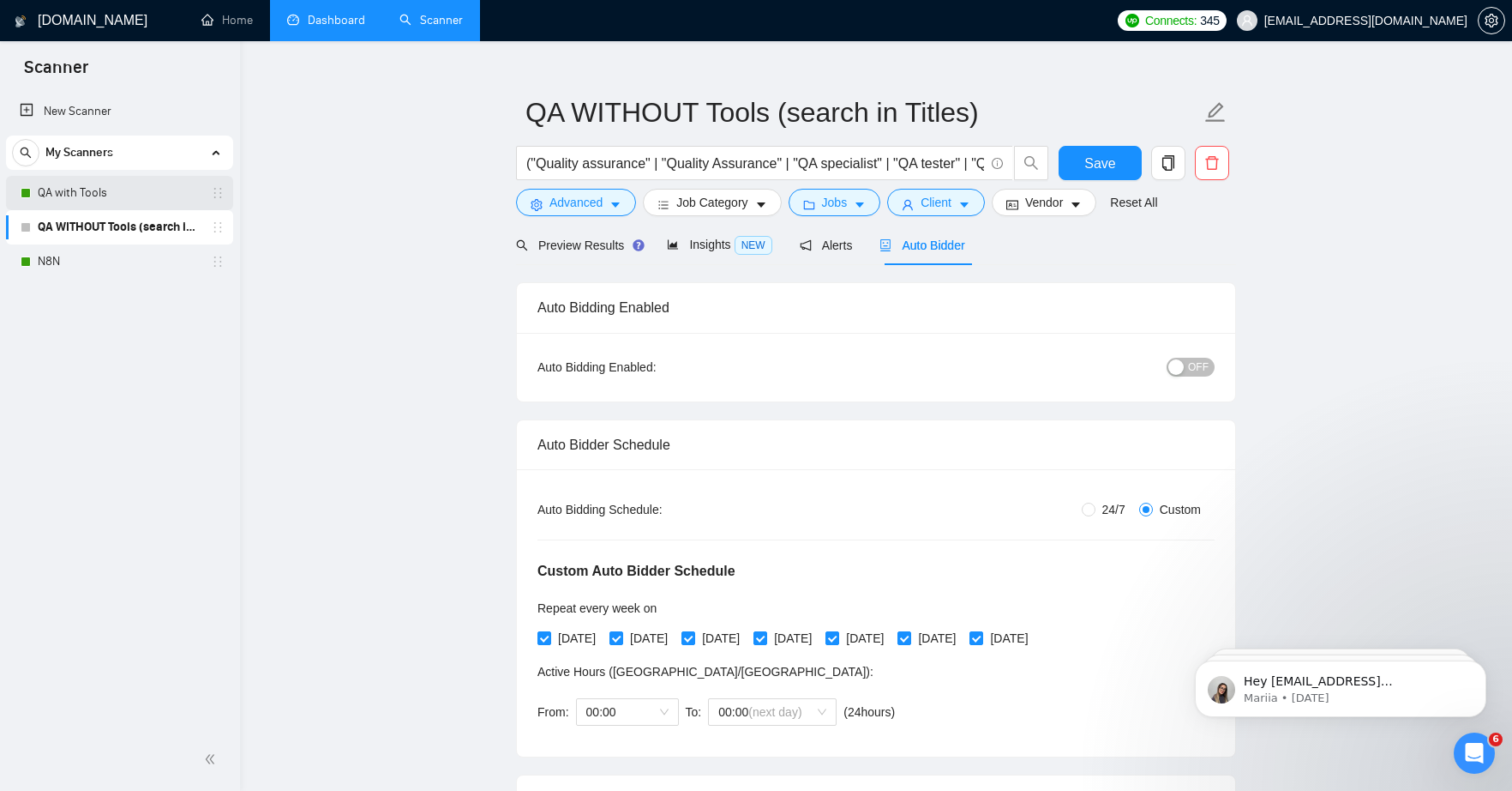
click at [75, 197] on link "QA with Tools" at bounding box center [119, 193] width 163 height 35
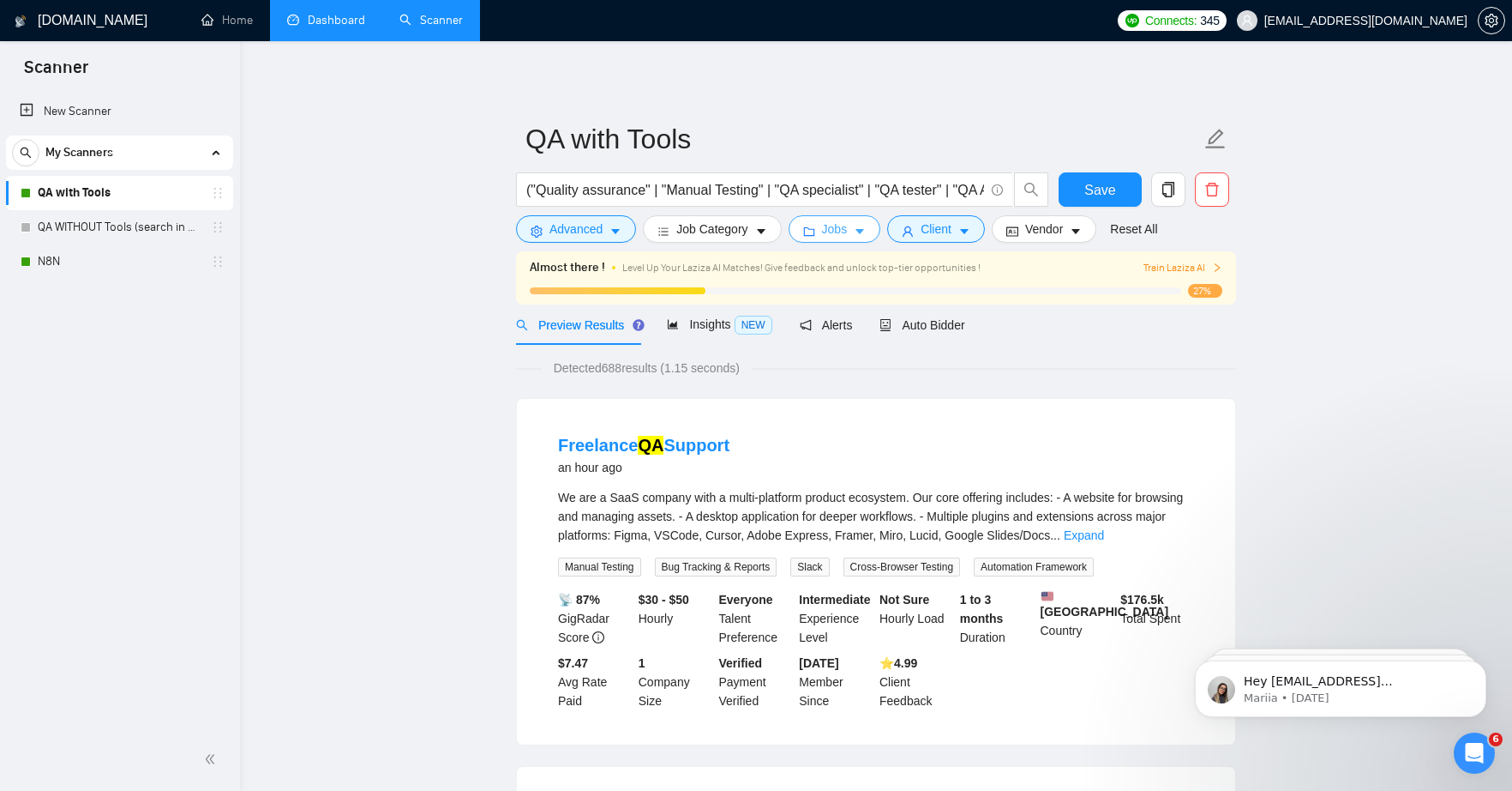
click at [862, 225] on icon "caret-down" at bounding box center [860, 232] width 12 height 12
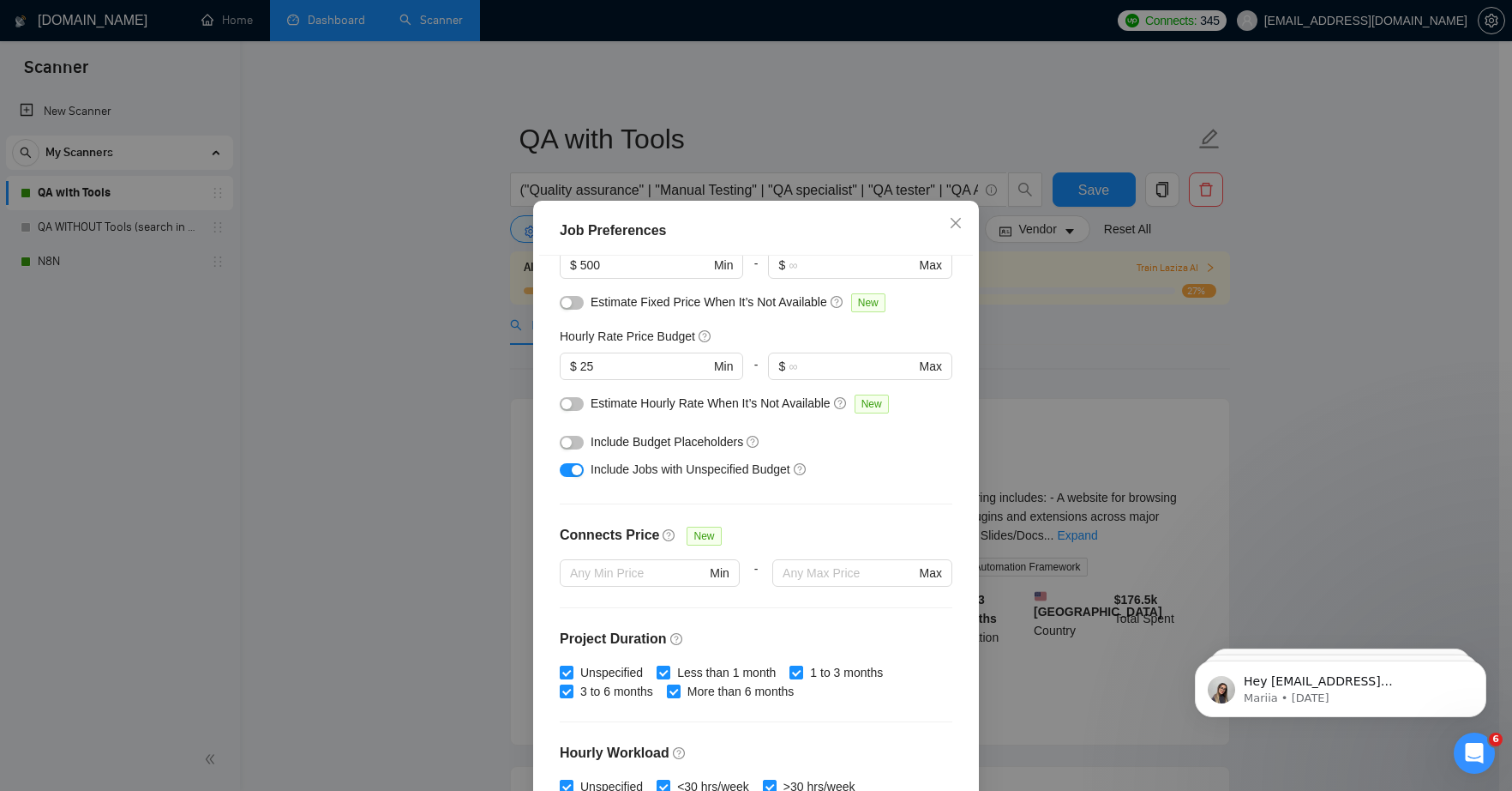
scroll to position [55, 0]
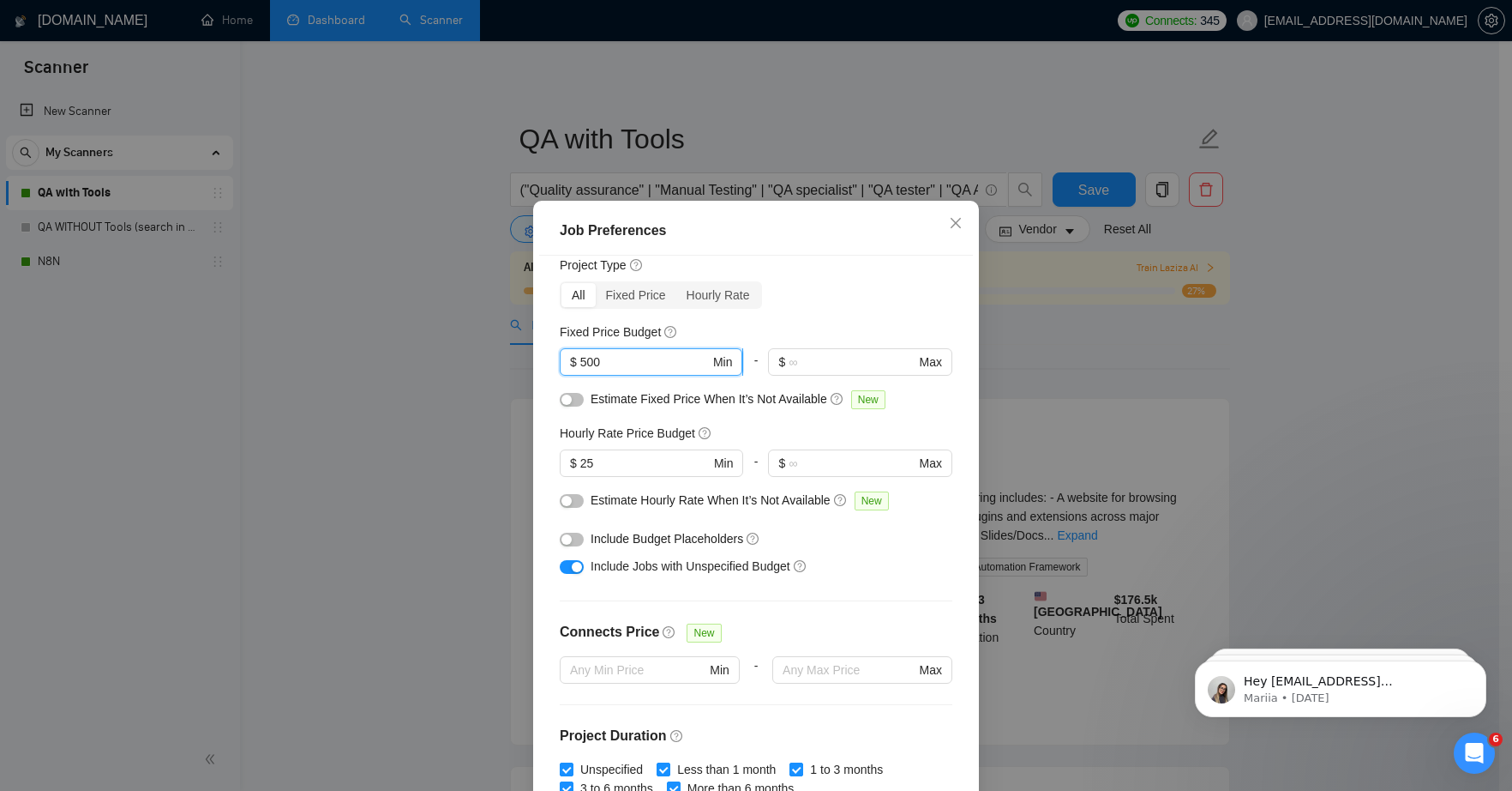
click at [580, 362] on input "500" at bounding box center [645, 361] width 130 height 19
type input "1500"
click at [851, 322] on div "Fixed Price Budget" at bounding box center [756, 331] width 392 height 19
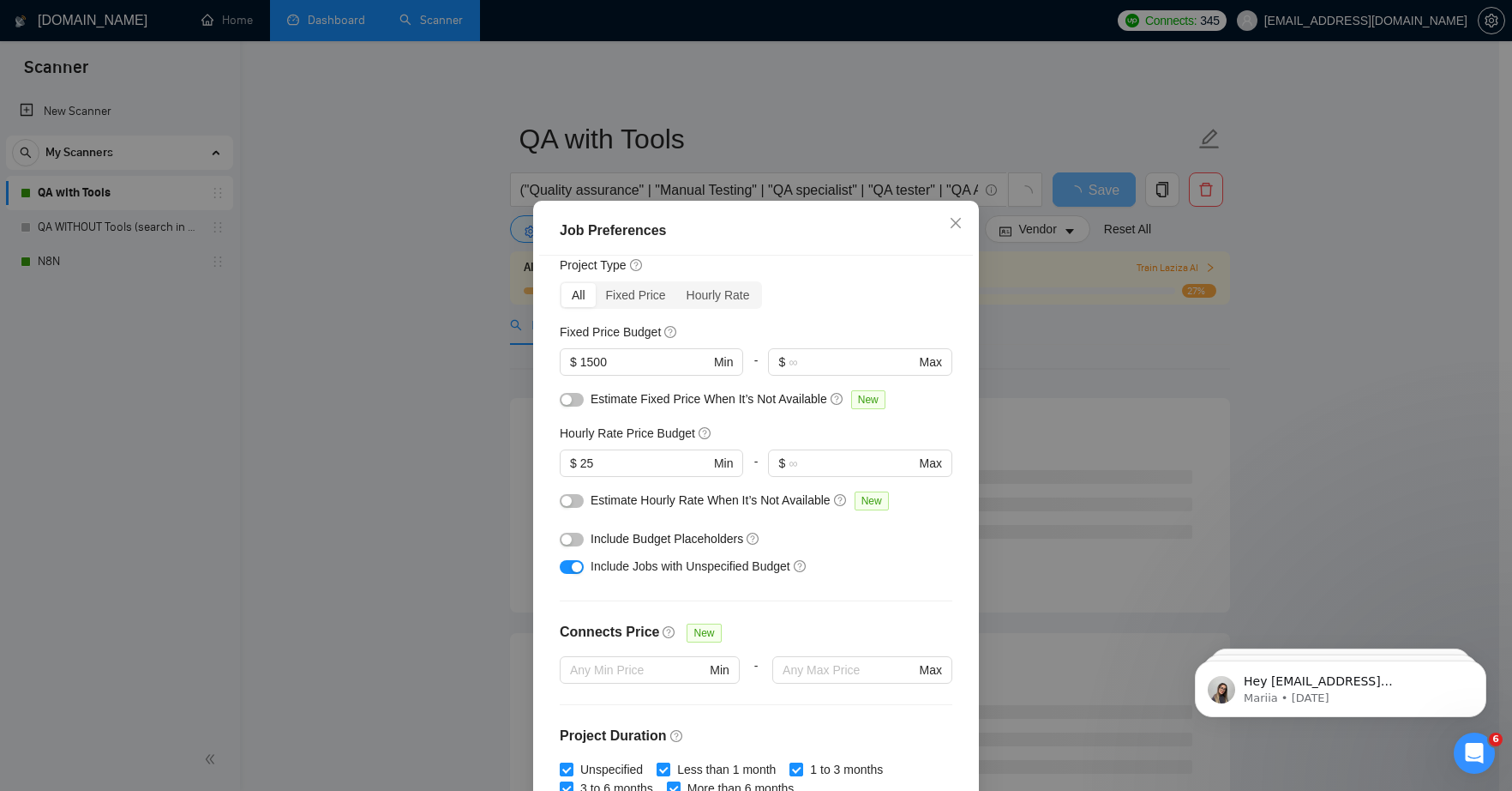
scroll to position [414, 0]
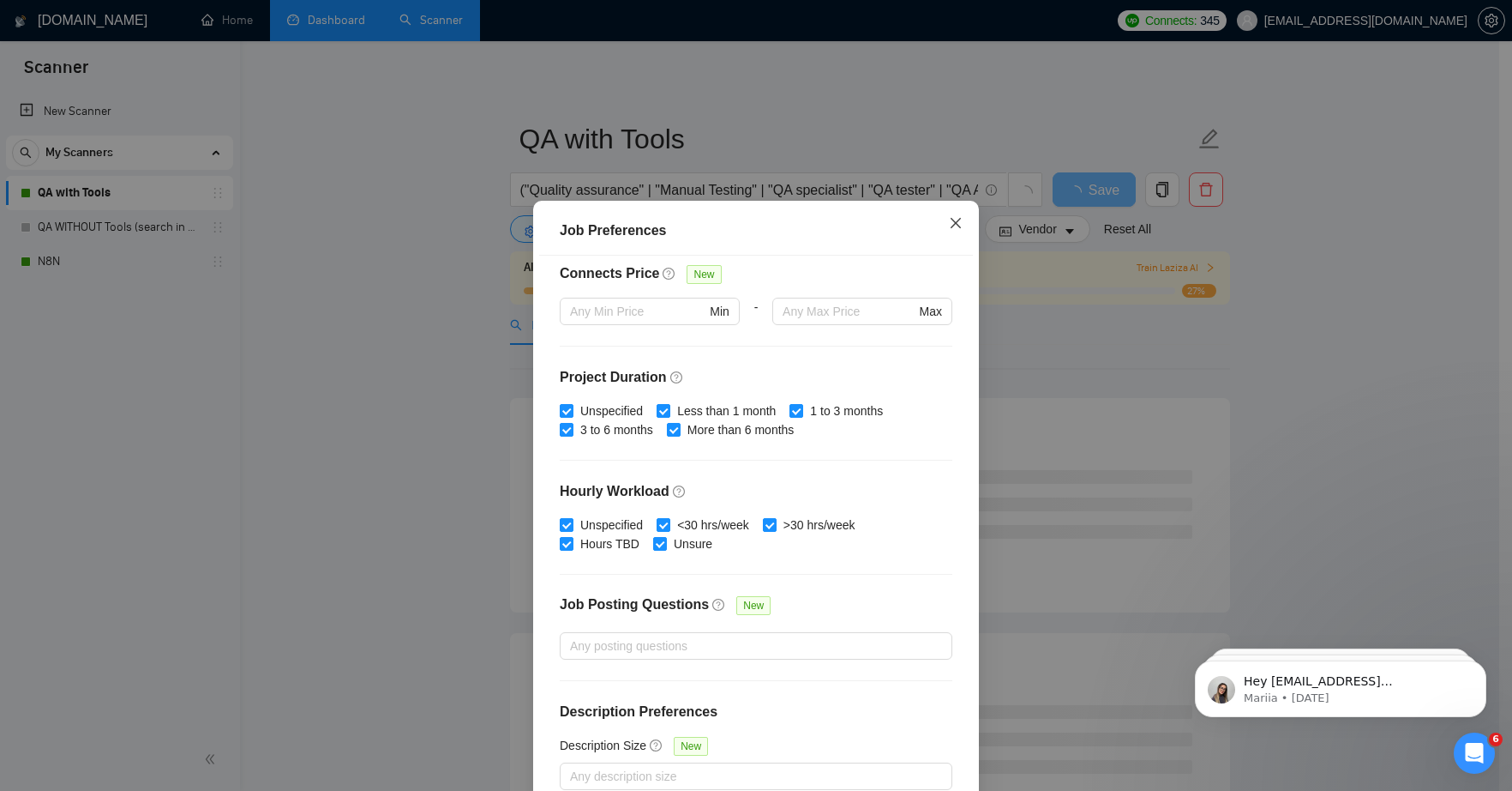
click at [949, 228] on icon "close" at bounding box center [955, 222] width 13 height 13
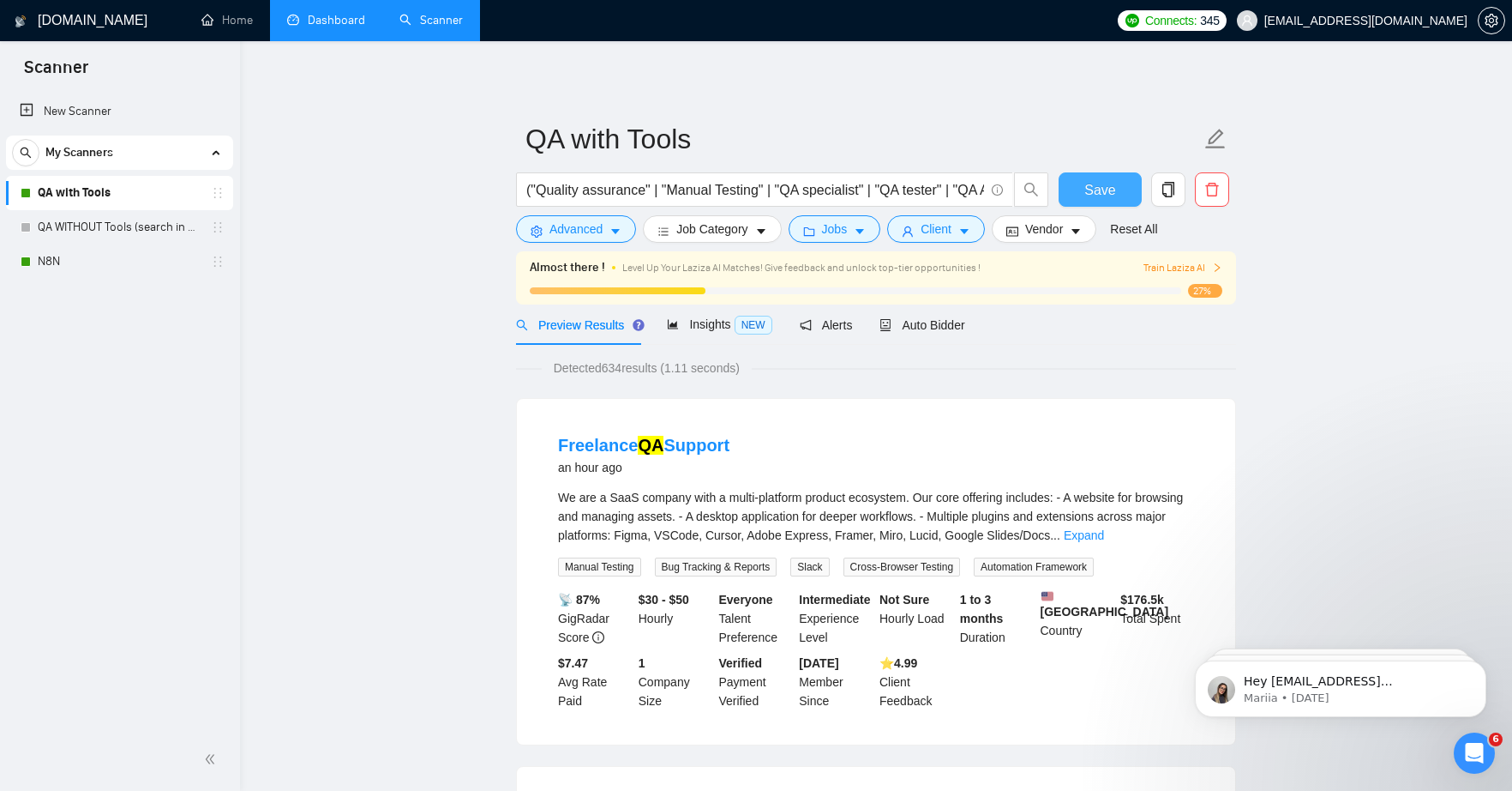
click at [1109, 196] on span "Save" at bounding box center [1099, 190] width 31 height 21
click at [847, 237] on span "Jobs" at bounding box center [834, 228] width 26 height 19
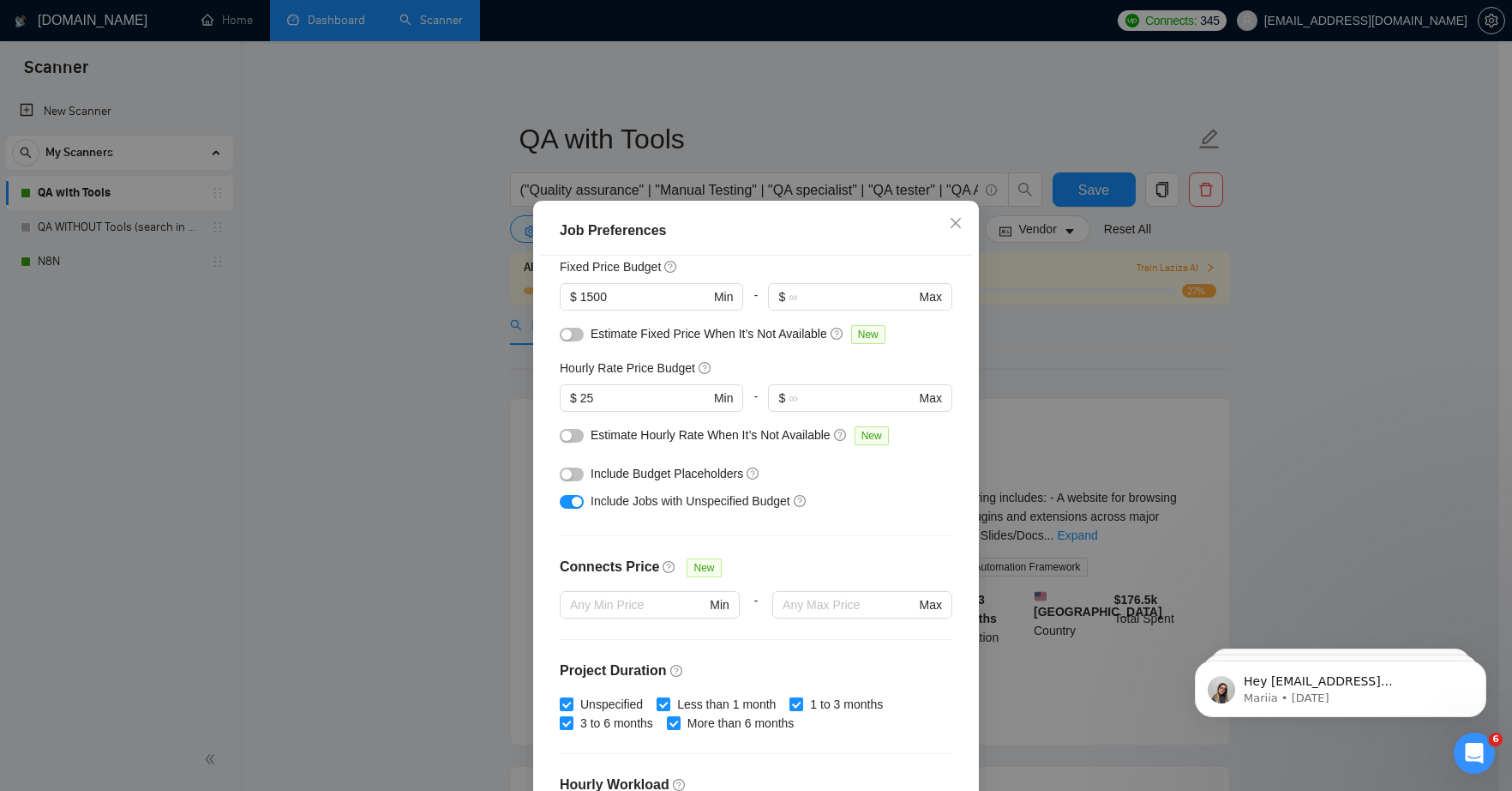
scroll to position [99, 0]
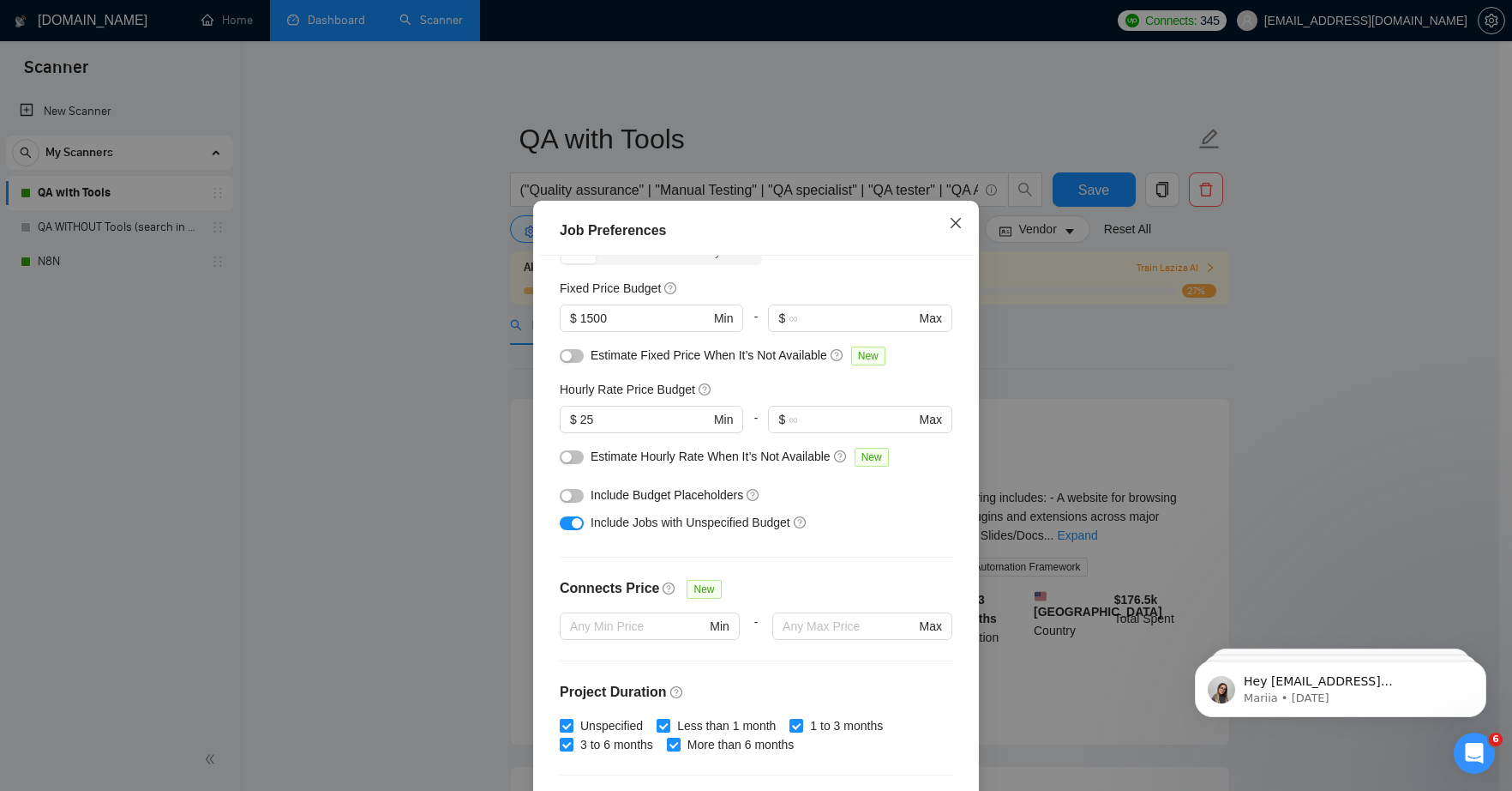
click at [949, 225] on icon "close" at bounding box center [955, 222] width 13 height 13
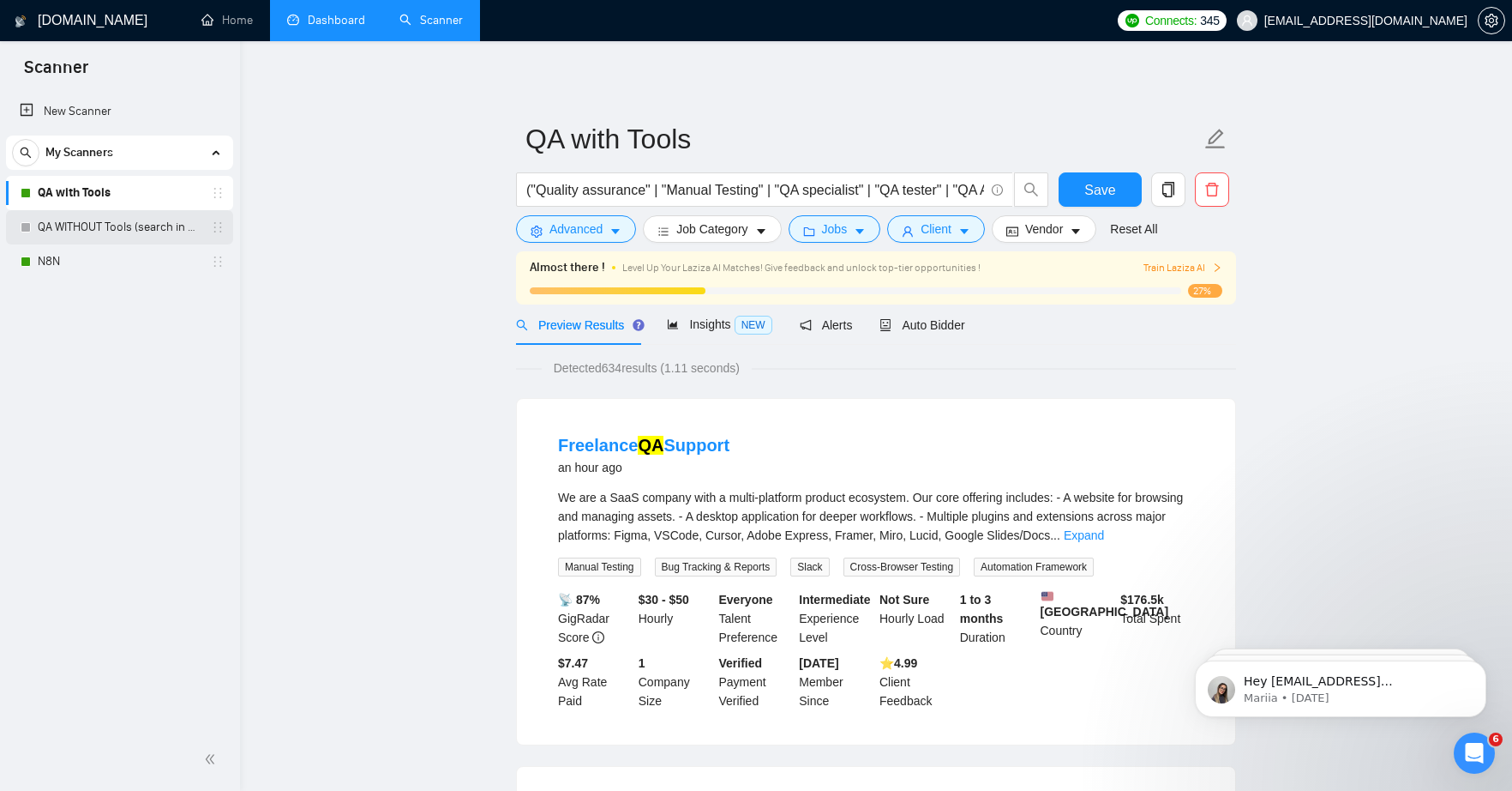
click at [59, 223] on link "QA WITHOUT Tools (search in Titles)" at bounding box center [119, 227] width 163 height 35
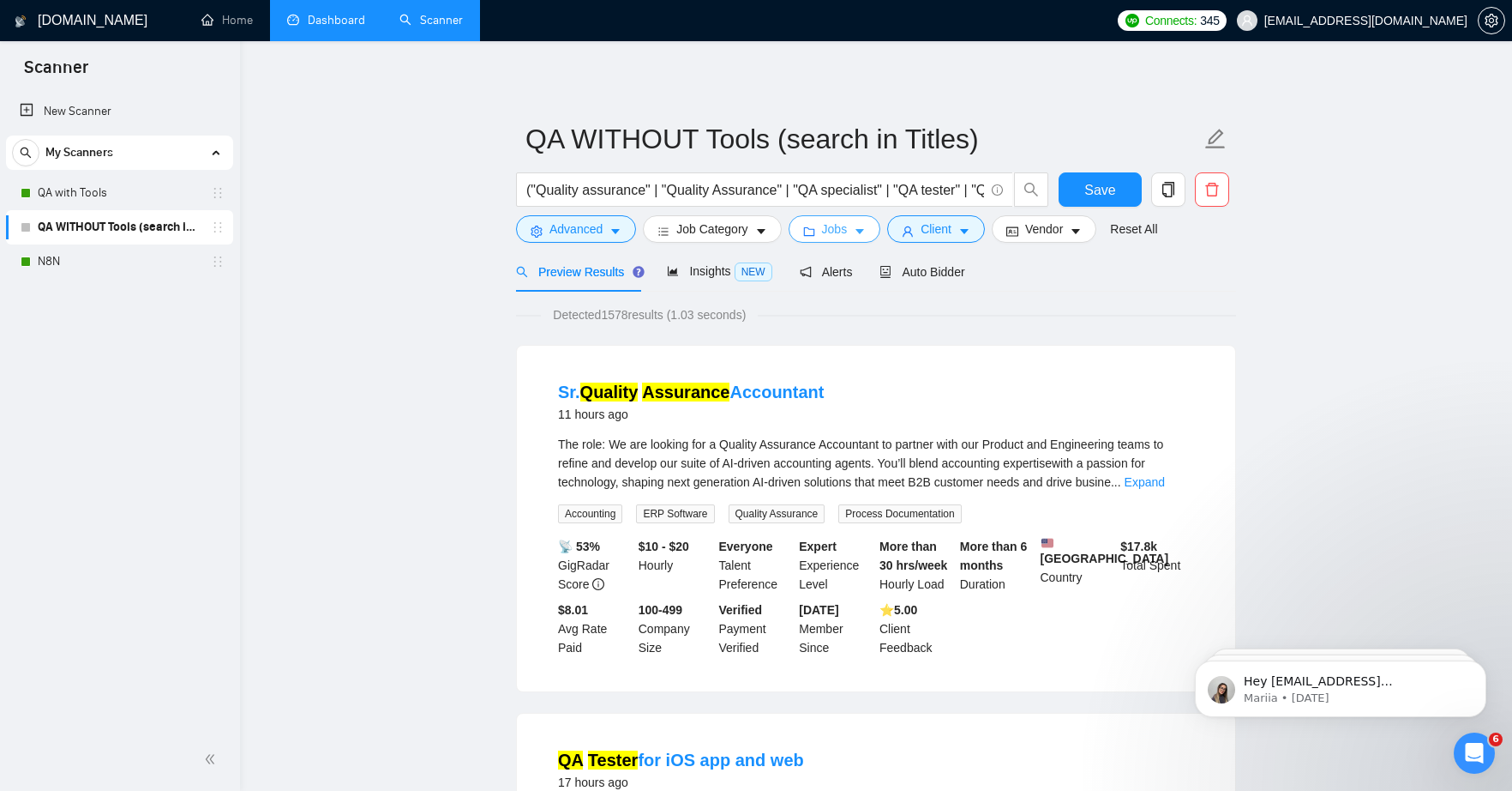
click at [861, 230] on icon "caret-down" at bounding box center [860, 232] width 12 height 12
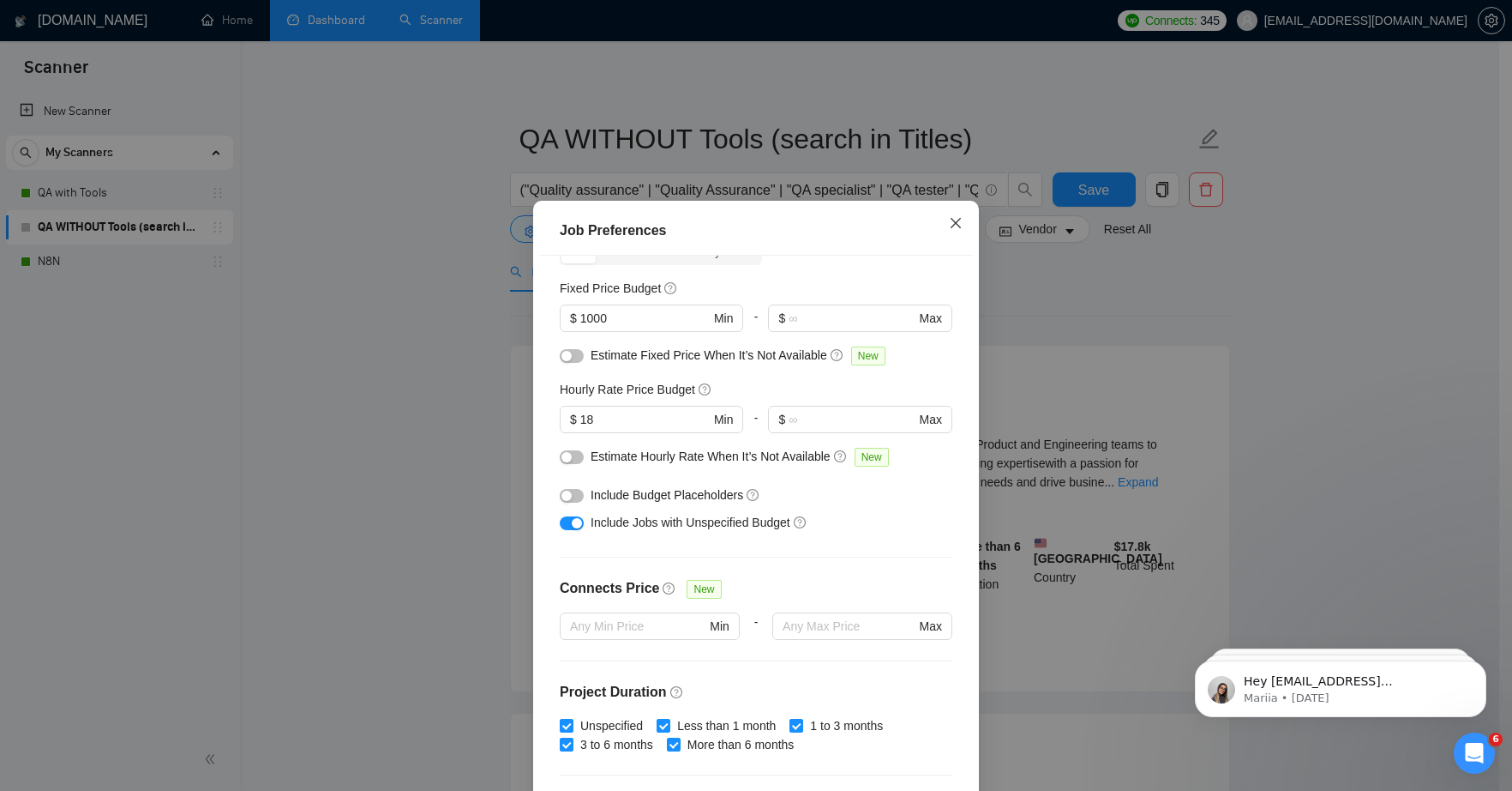
click at [949, 218] on icon "close" at bounding box center [955, 222] width 13 height 13
